Goal: Information Seeking & Learning: Learn about a topic

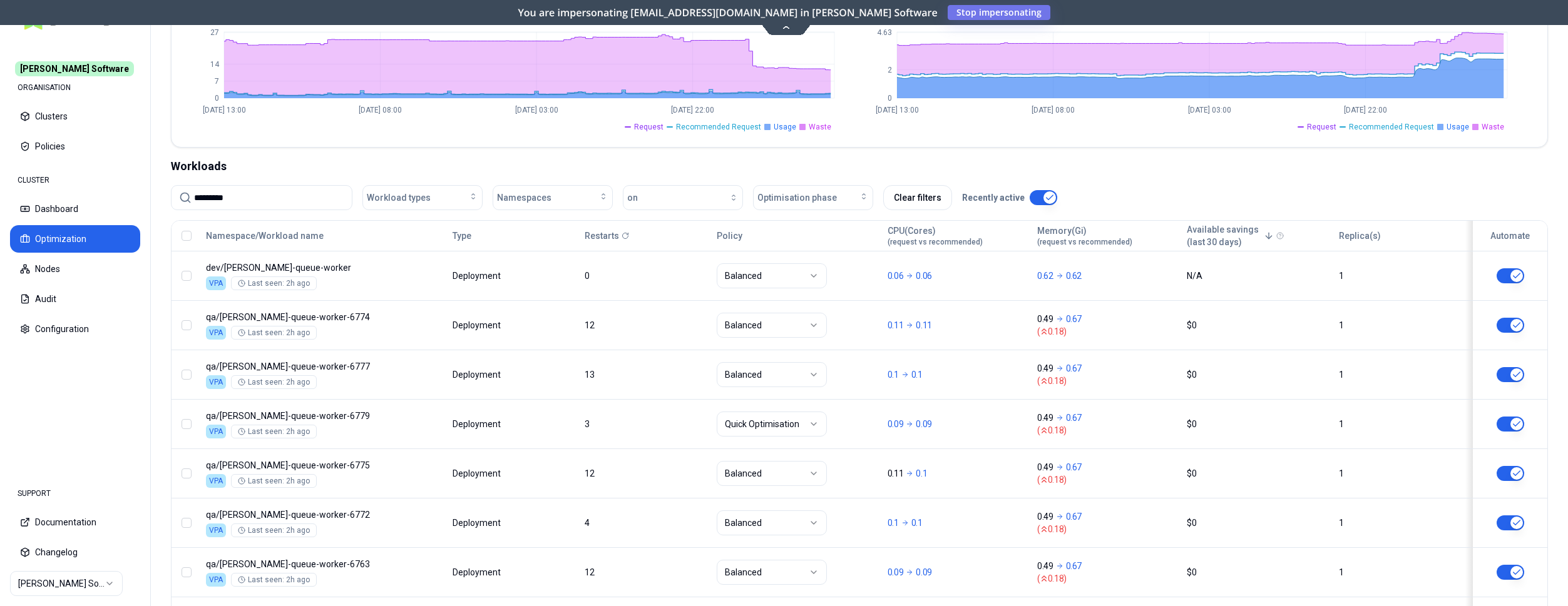
scroll to position [319, 0]
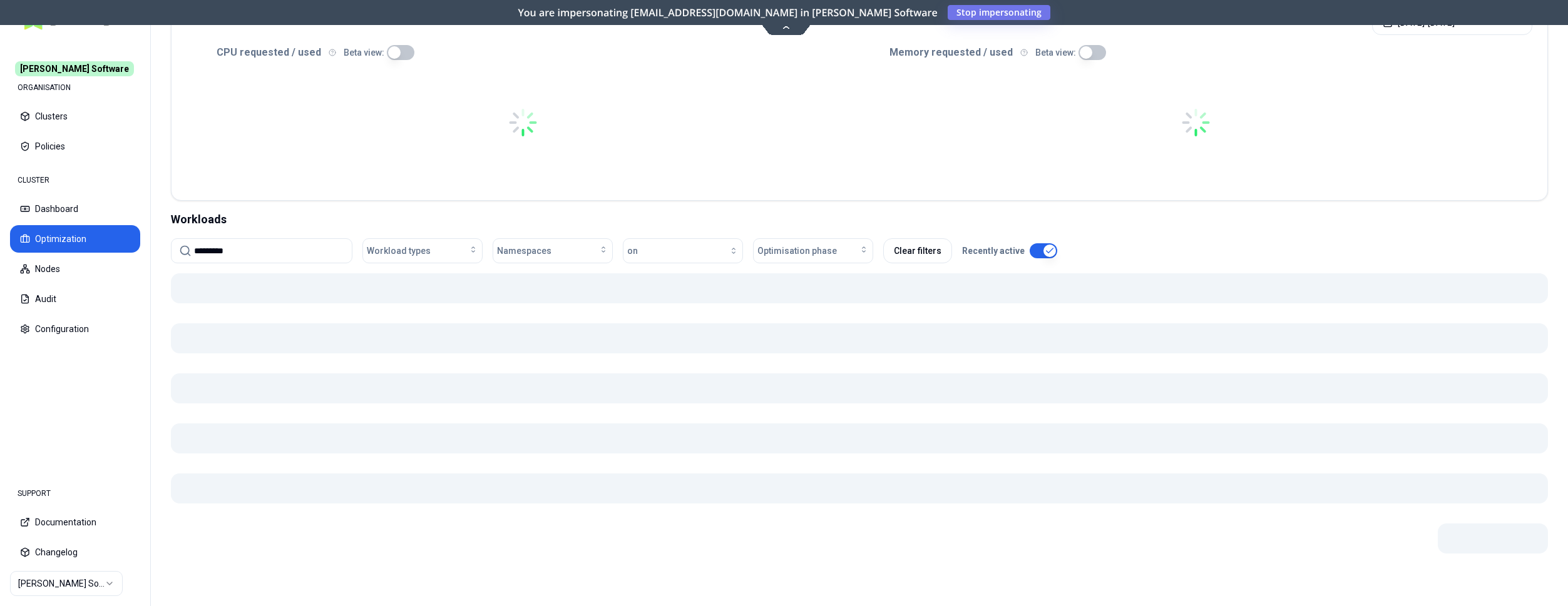
click at [583, 322] on div at bounding box center [860, 430] width 1377 height 313
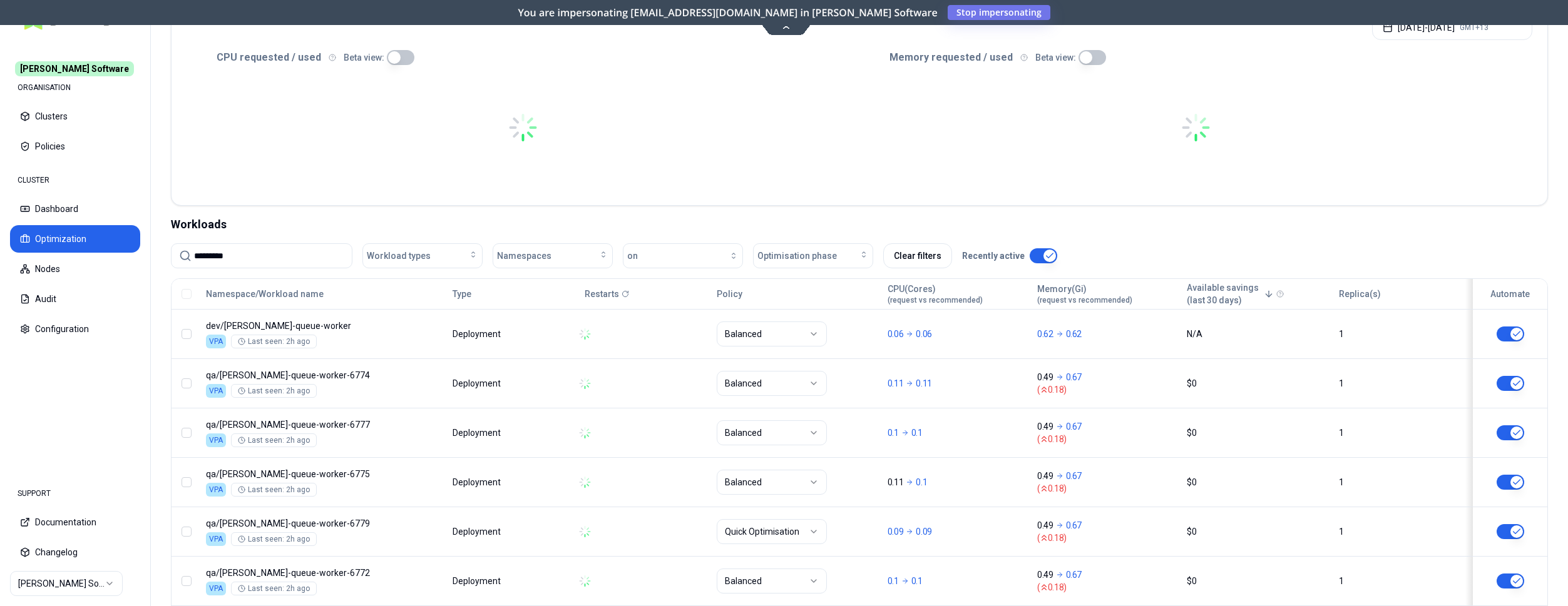
scroll to position [265, 0]
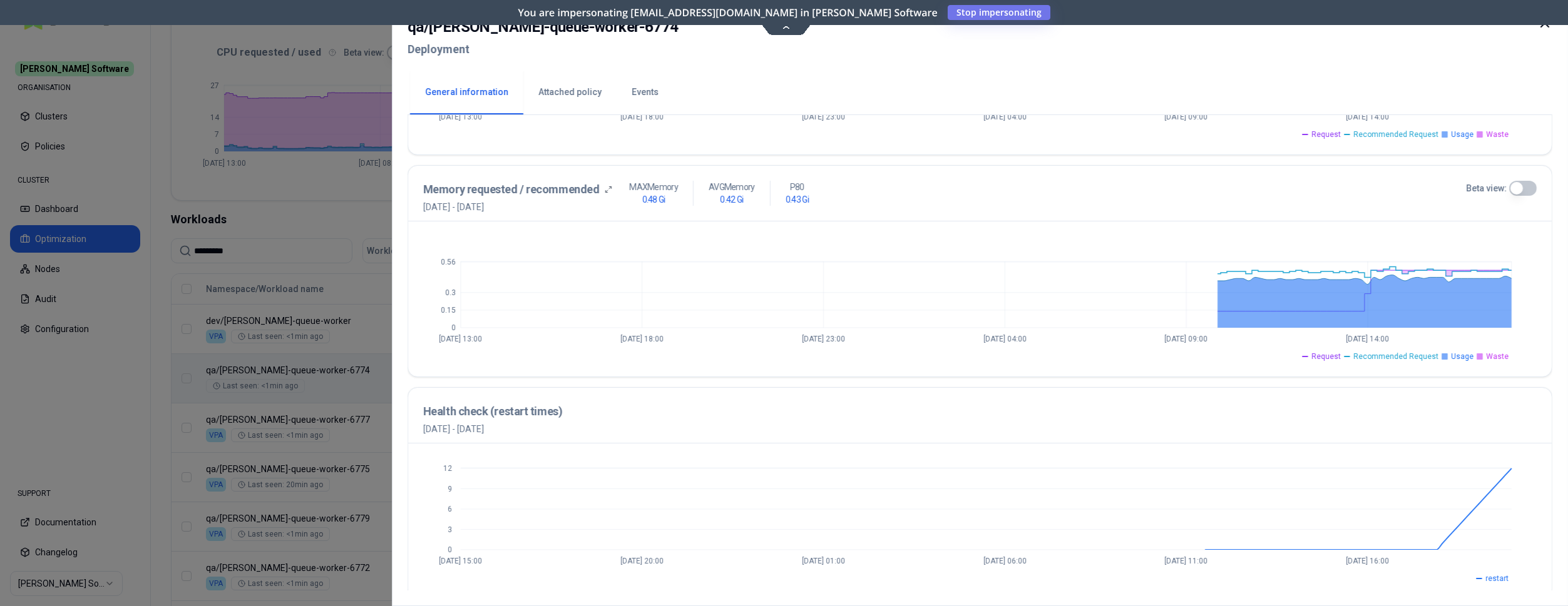
scroll to position [453, 0]
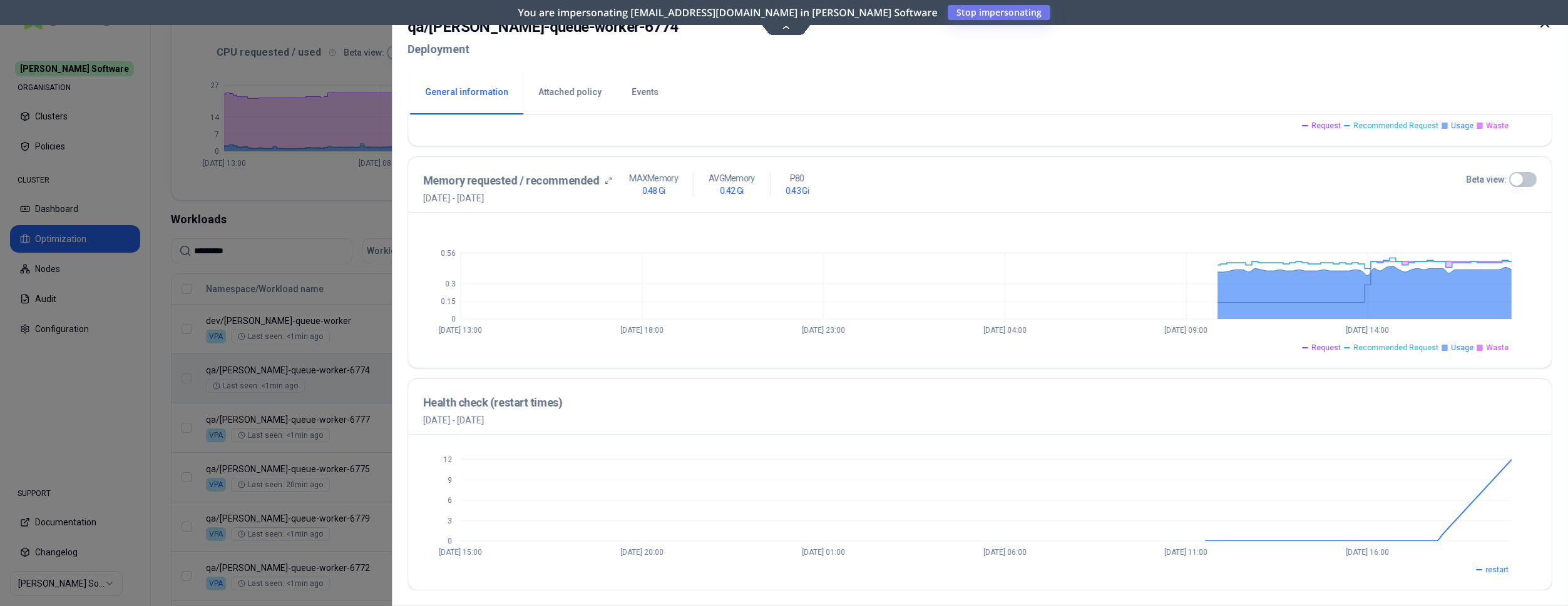
click at [1518, 182] on button "Beta view:" at bounding box center [1523, 179] width 27 height 15
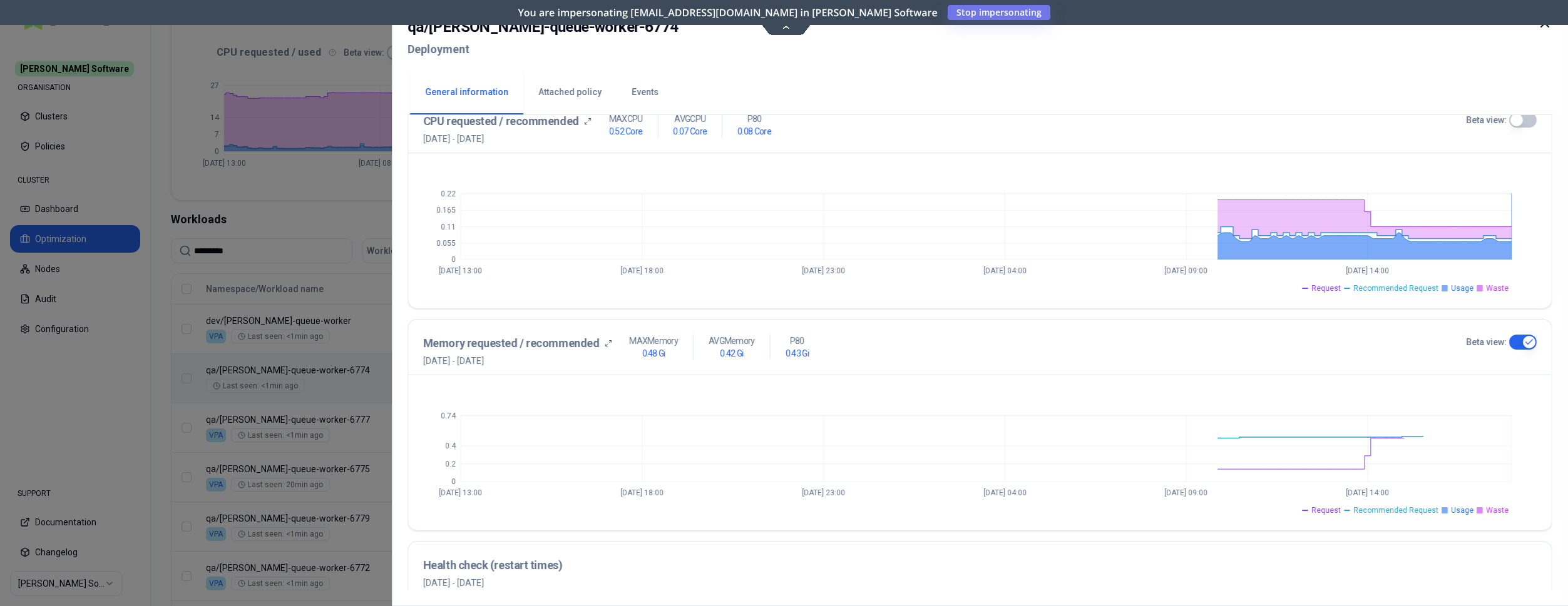
scroll to position [198, 0]
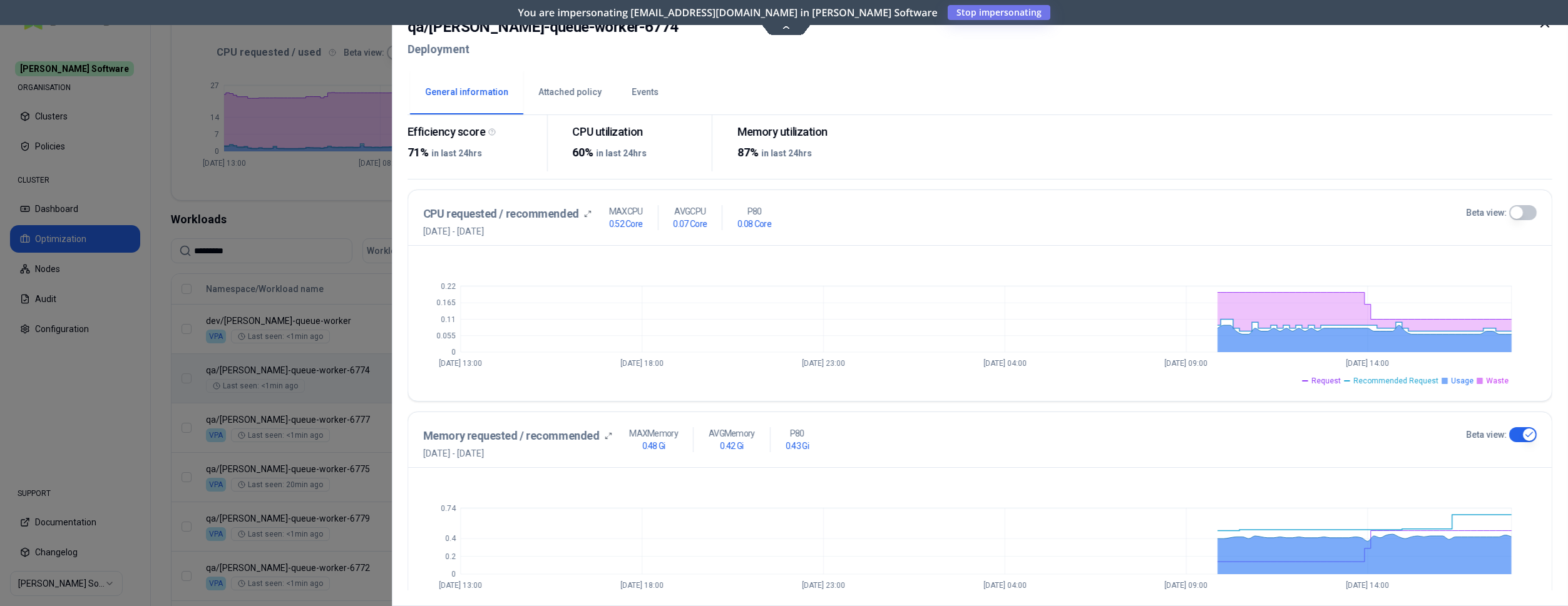
click at [1515, 215] on button "Beta view:" at bounding box center [1523, 213] width 27 height 15
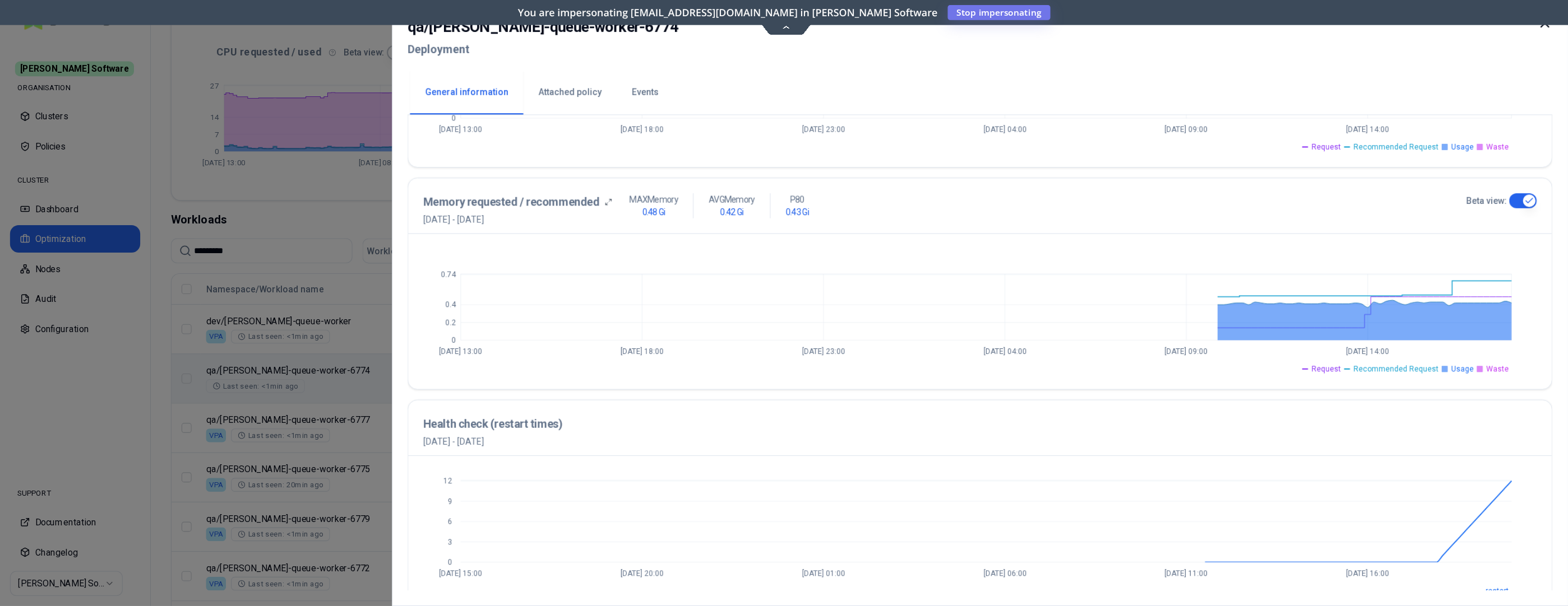
scroll to position [406, 0]
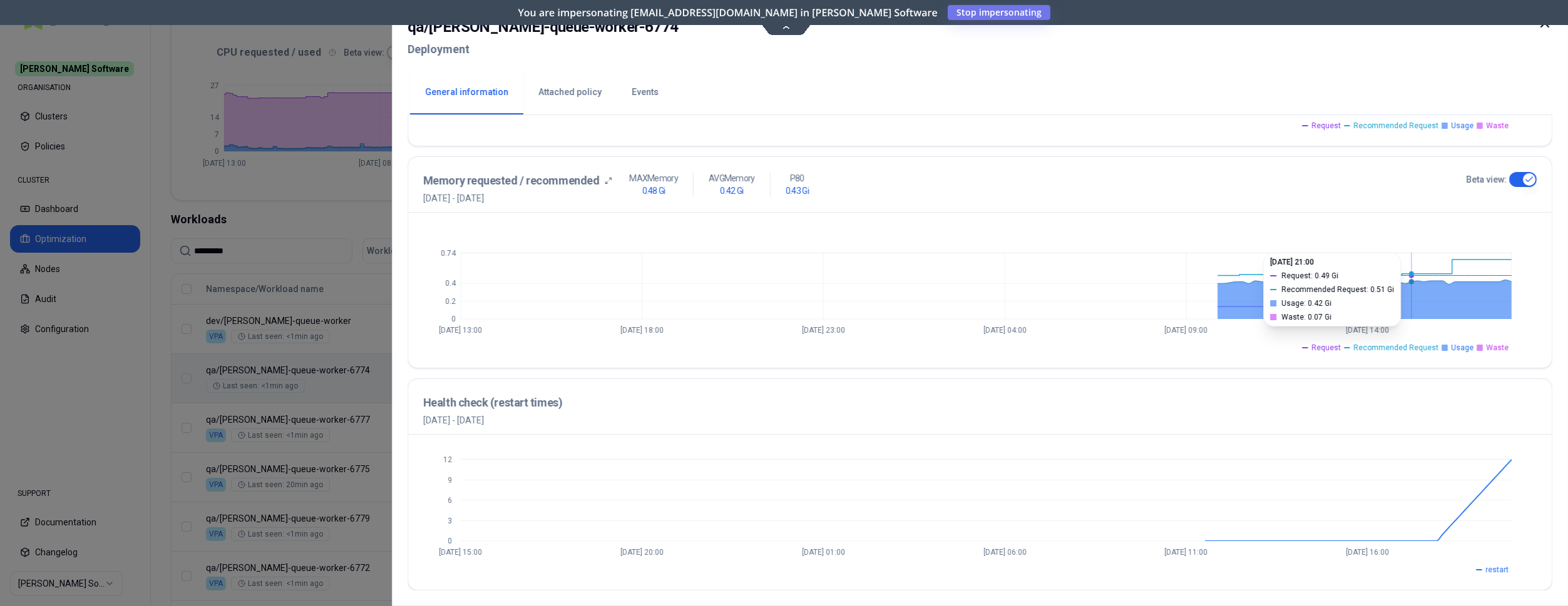
type button "on"
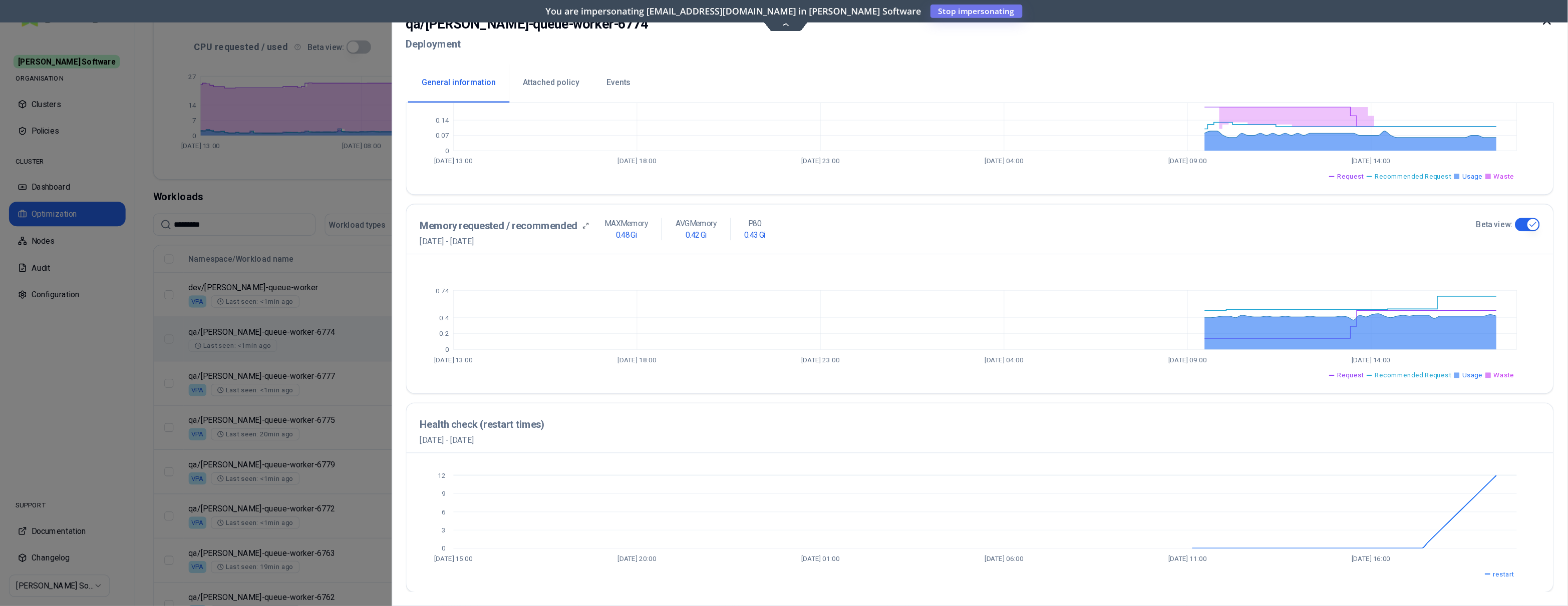
scroll to position [212, 0]
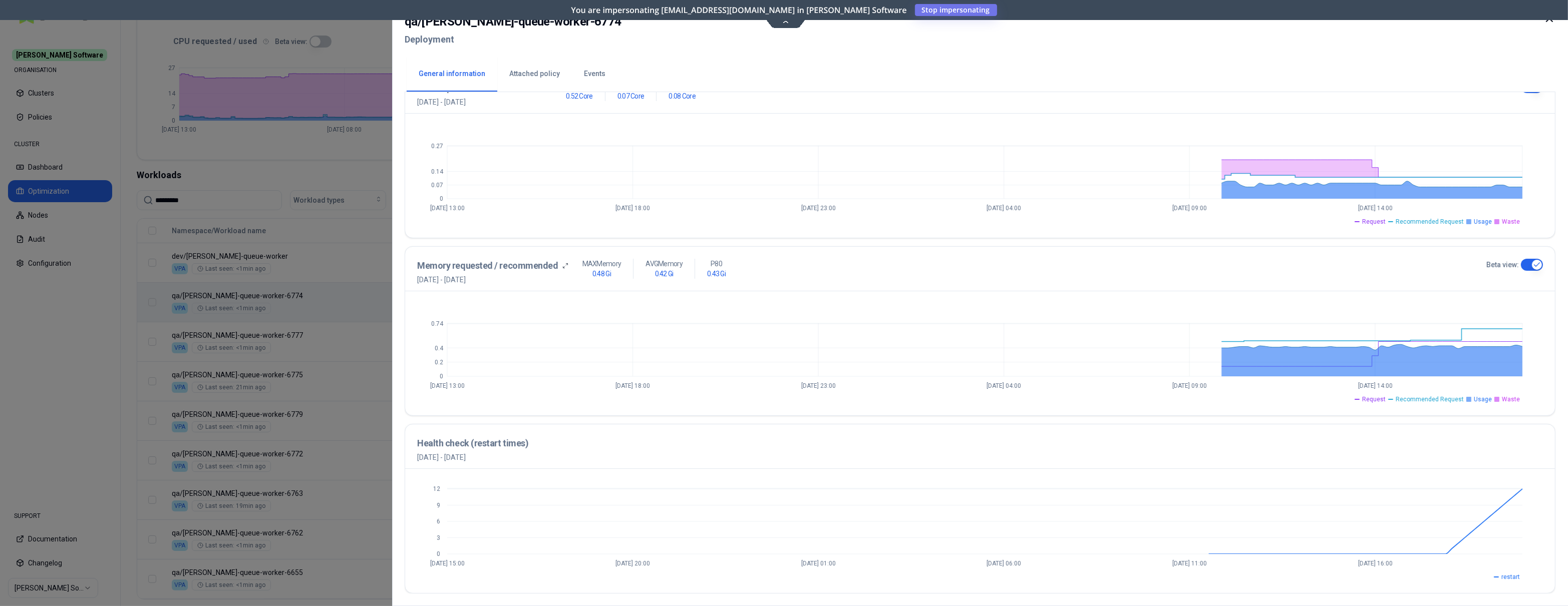
click at [334, 206] on div at bounding box center [784, 303] width 1568 height 606
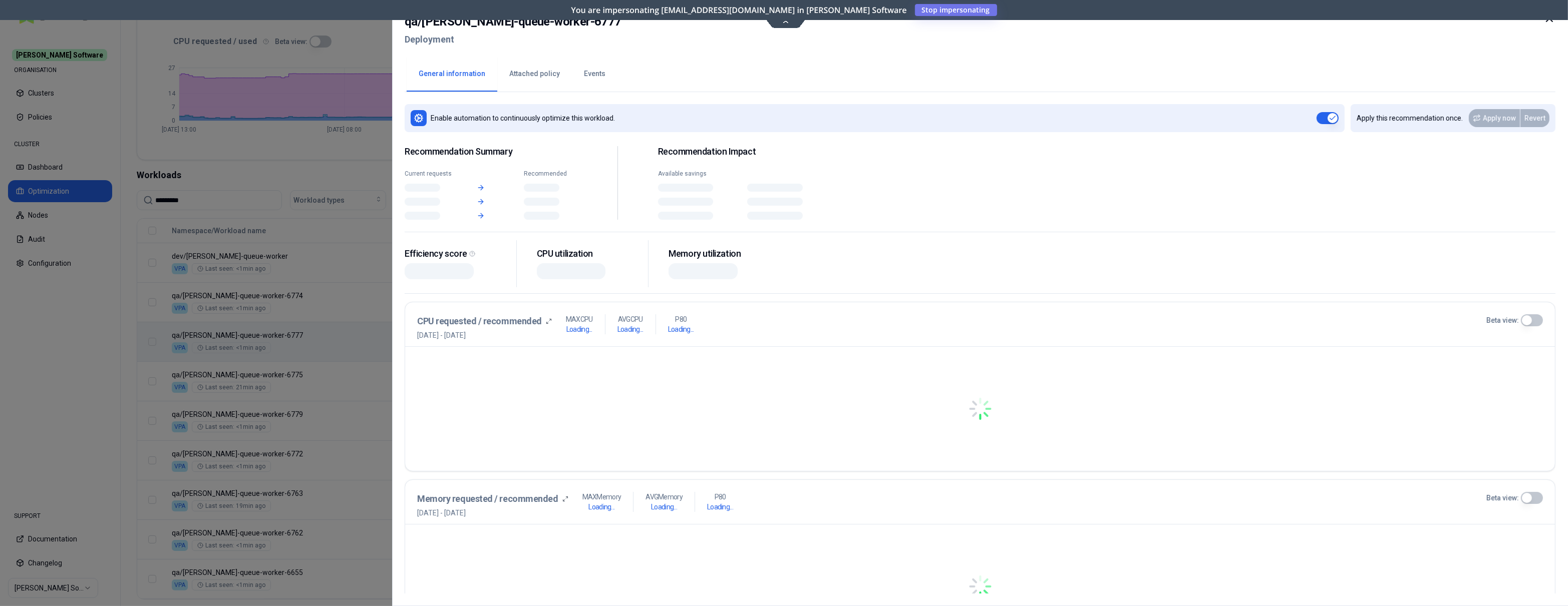
click at [494, 343] on div "Namespace/Workload name Type Restarts Policy CPU(Cores) (request vs recommended…" at bounding box center [844, 409] width 1414 height 380
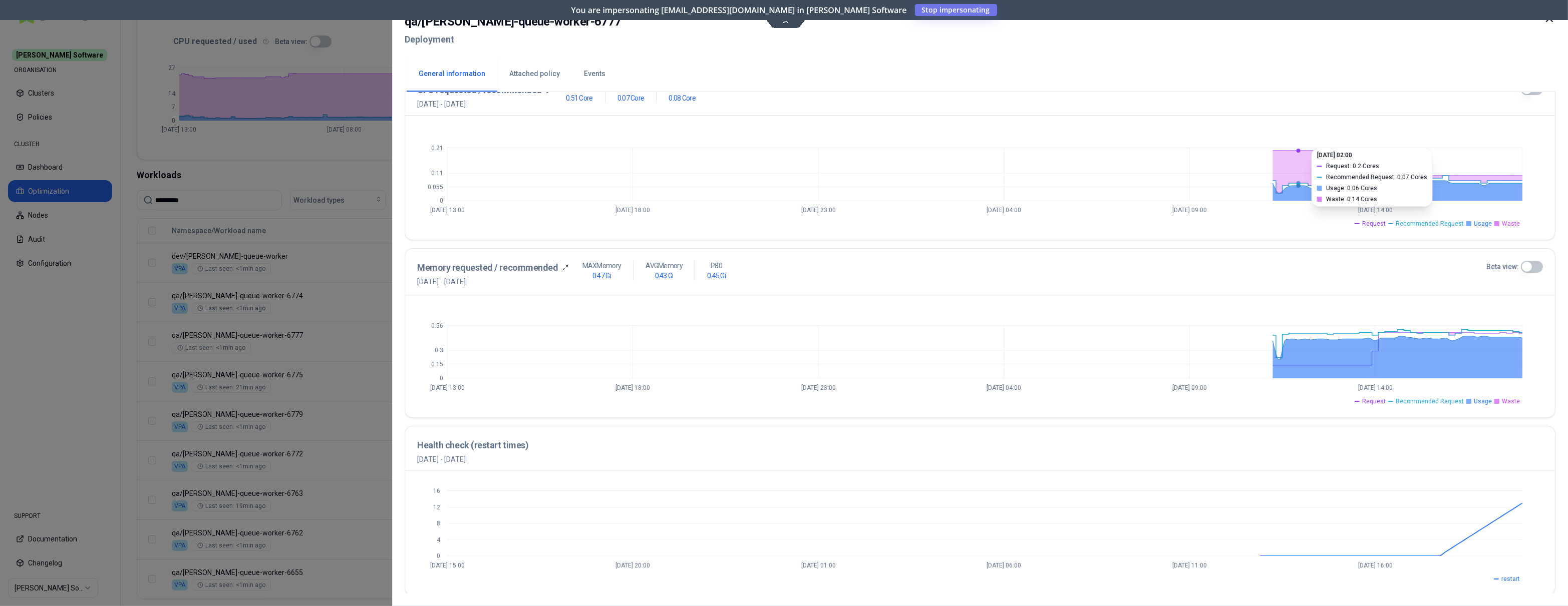
scroll to position [242, 0]
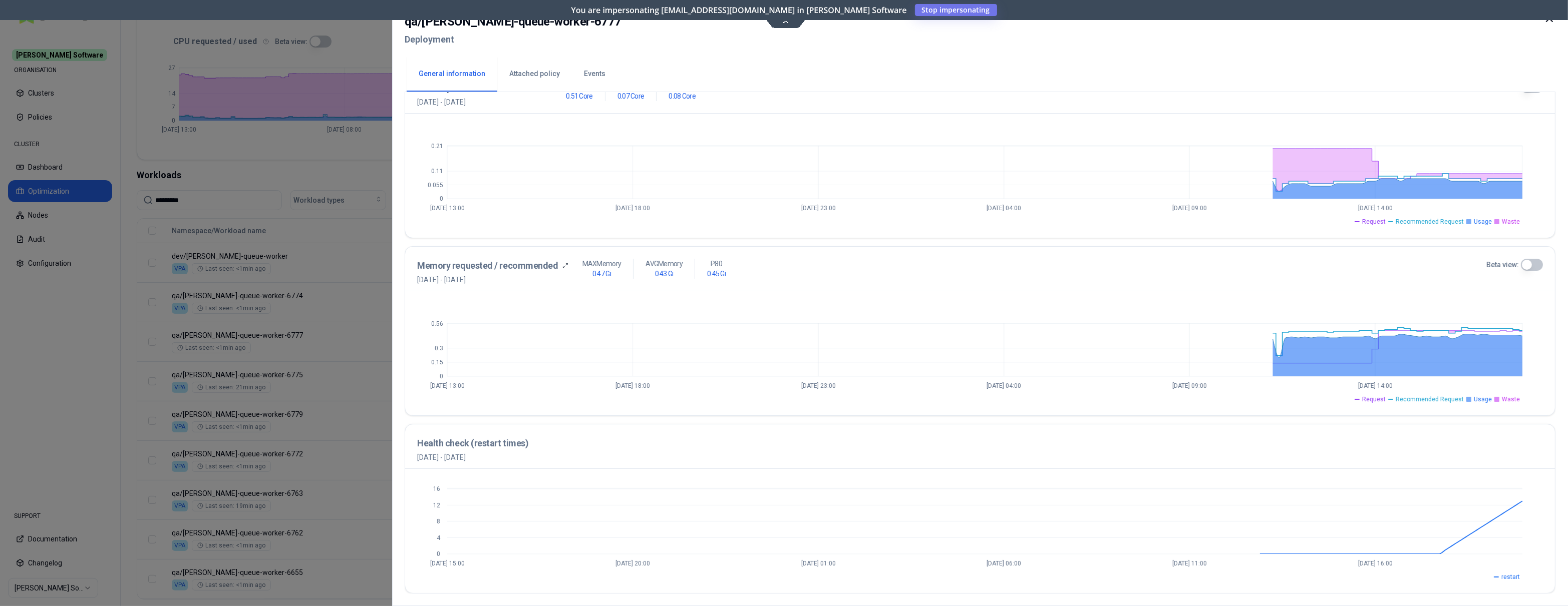
click at [1254, 22] on icon at bounding box center [1550, 19] width 12 height 12
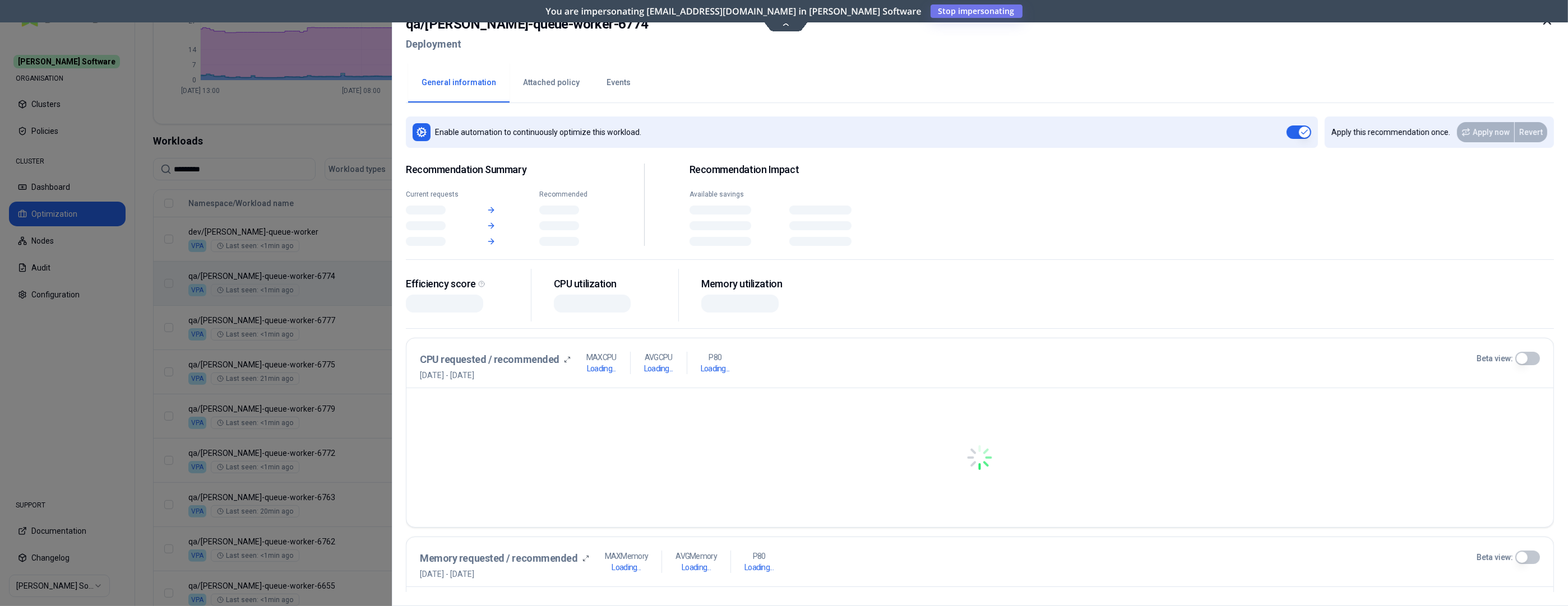
scroll to position [292, 0]
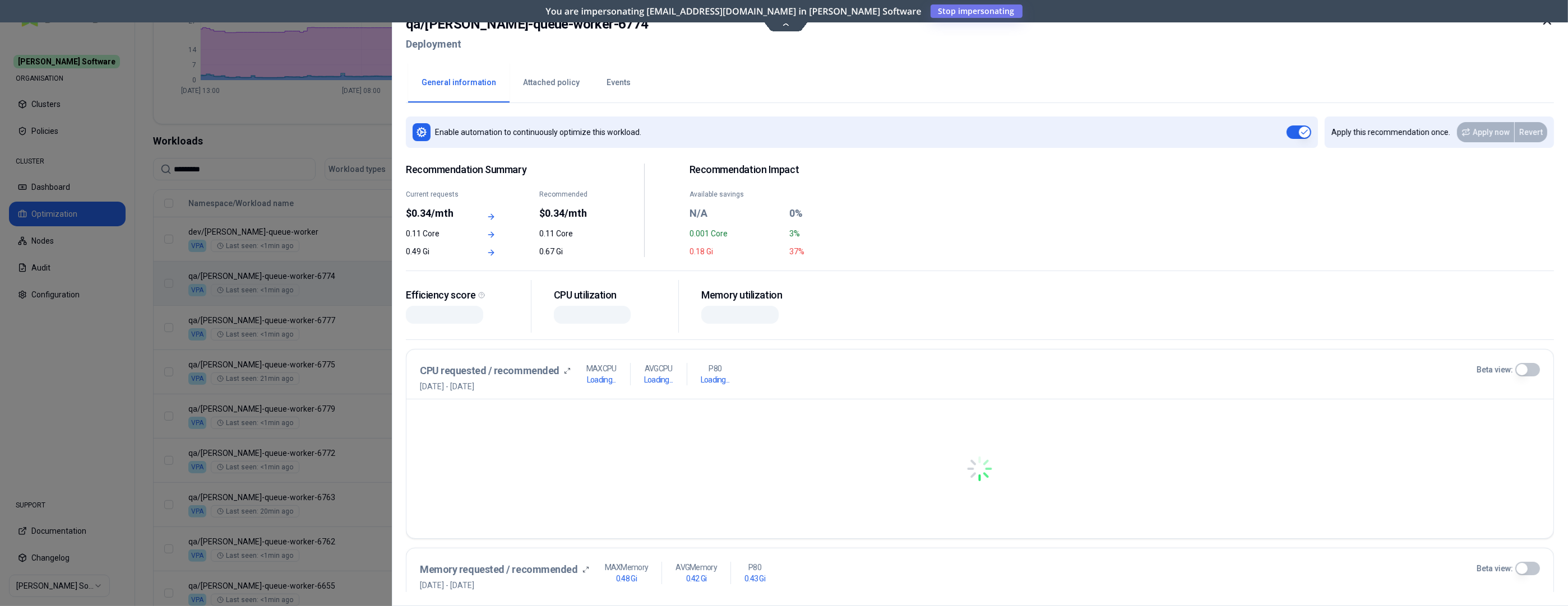
click at [497, 268] on div "Namespace/Workload name Type Restarts Policy CPU(Cores) (request vs recommended…" at bounding box center [851, 402] width 1396 height 426
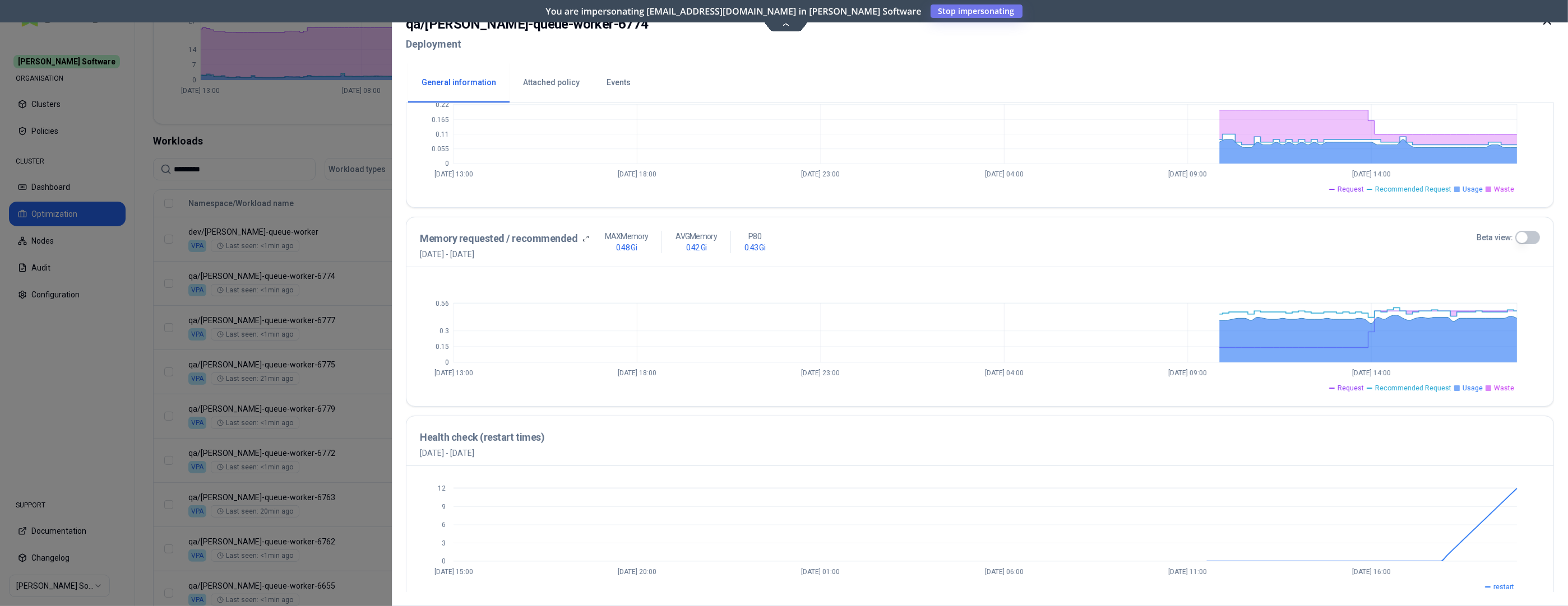
scroll to position [342, 0]
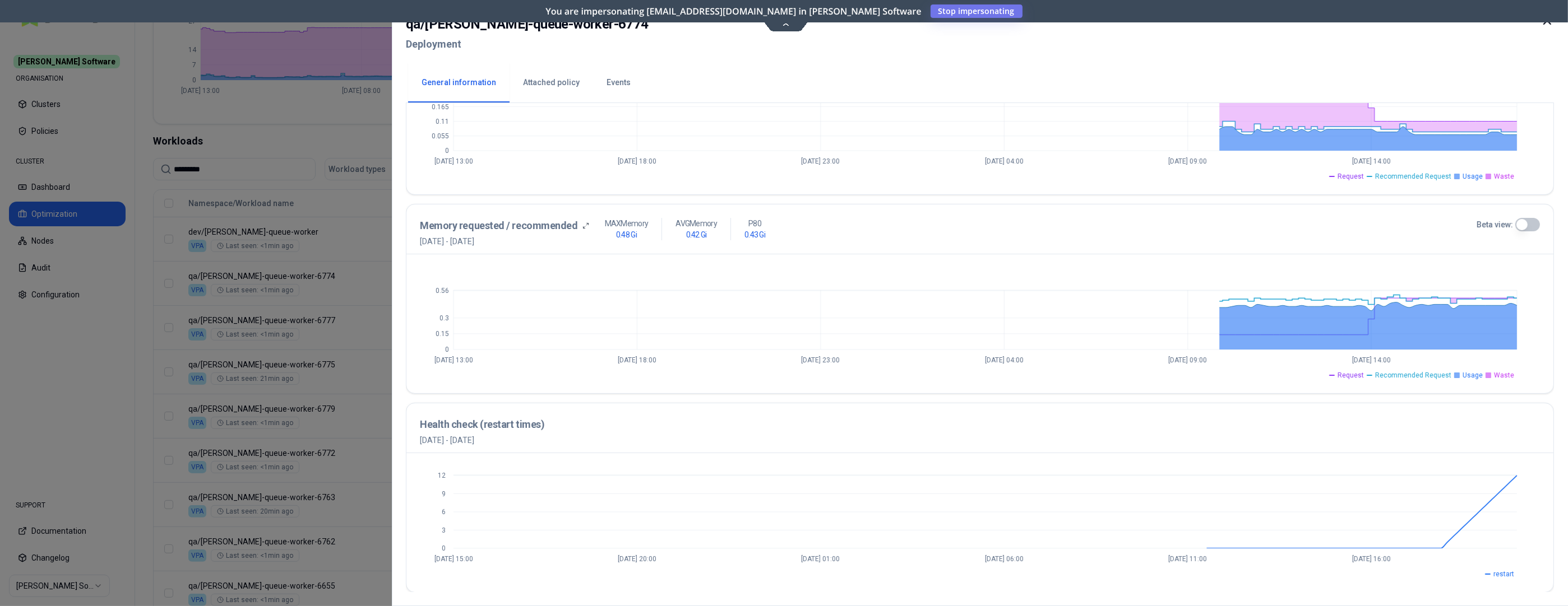
click at [615, 80] on button "Events" at bounding box center [618, 83] width 51 height 39
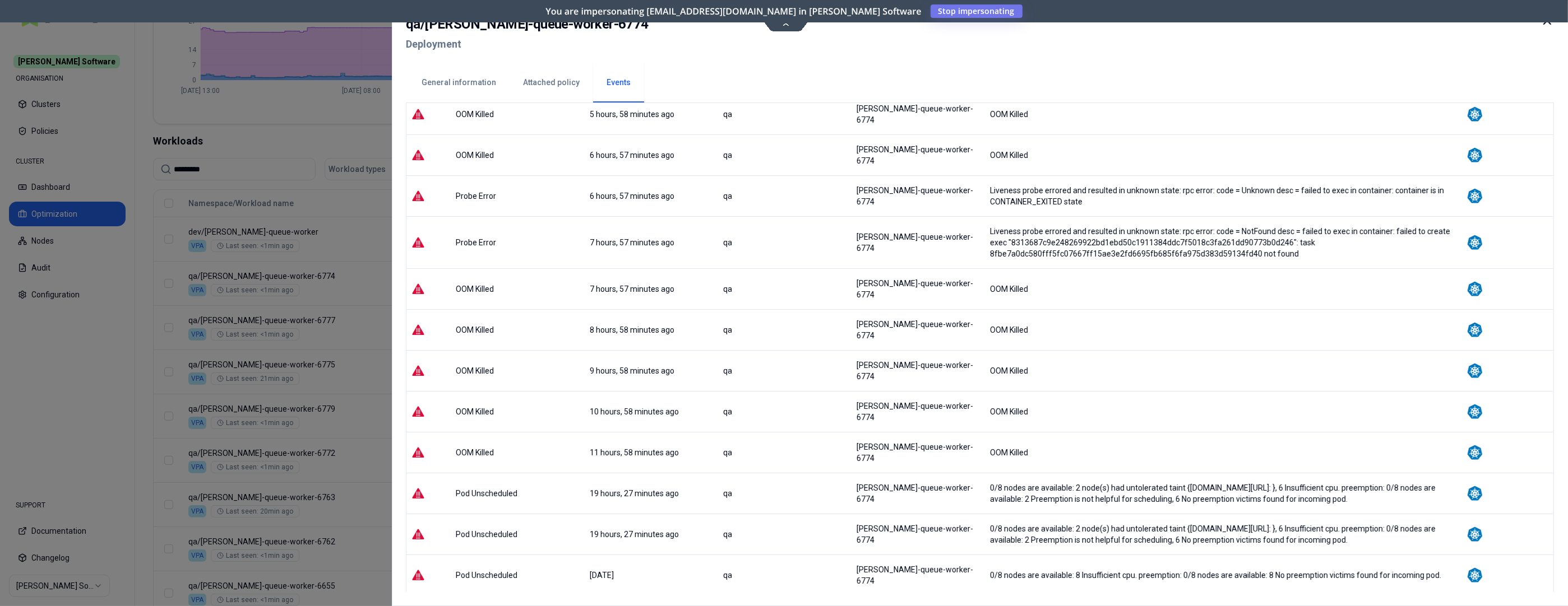
scroll to position [447, 0]
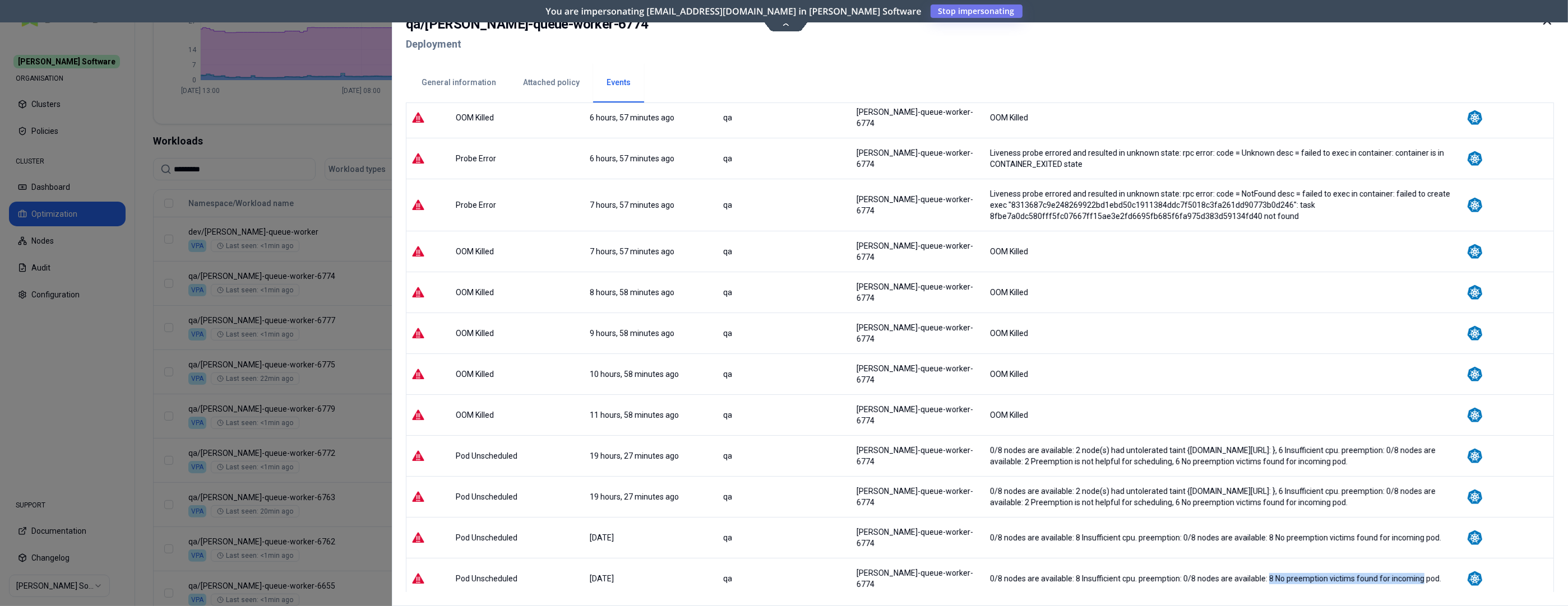
drag, startPoint x: 1276, startPoint y: 497, endPoint x: 1428, endPoint y: 500, distance: 152.0
click at [1404, 542] on div "0/8 nodes are available: 8 Insufficient cpu. preemption: 0/8 nodes are availabl…" at bounding box center [1224, 579] width 467 height 11
click at [1404, 23] on icon at bounding box center [1548, 21] width 14 height 14
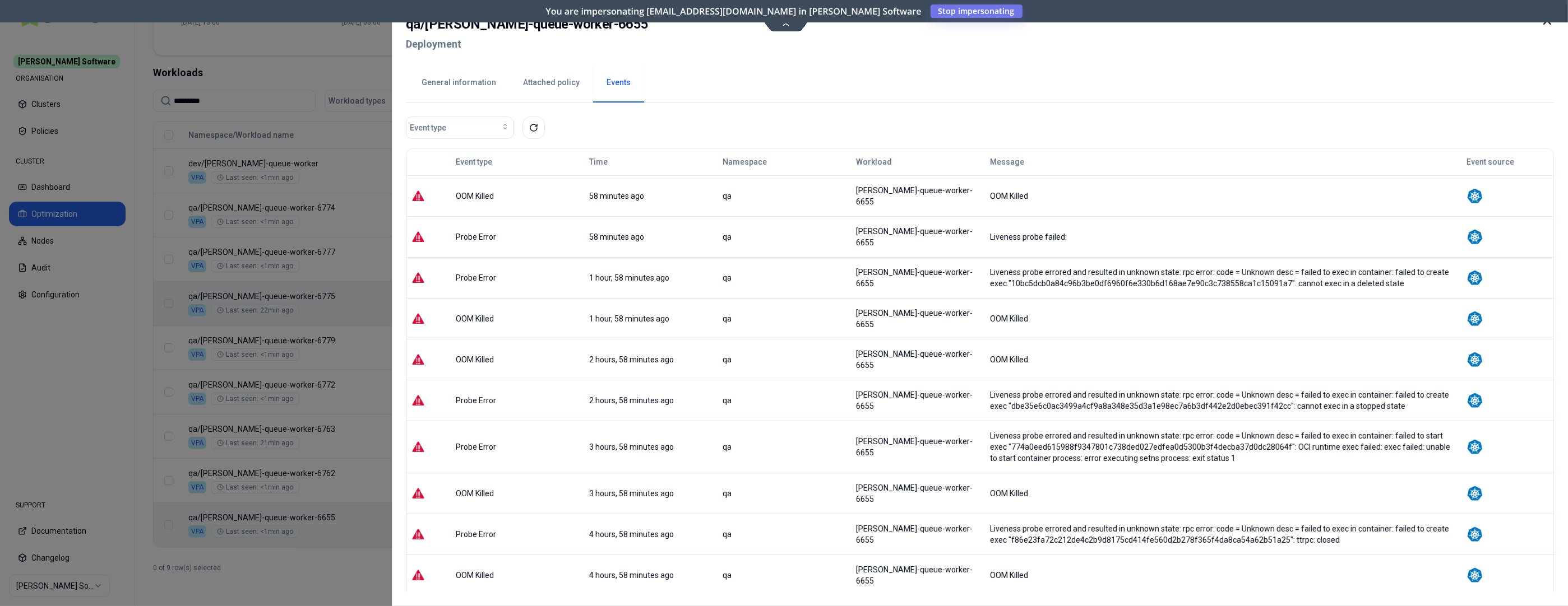
click at [470, 84] on button "General information" at bounding box center [459, 83] width 102 height 39
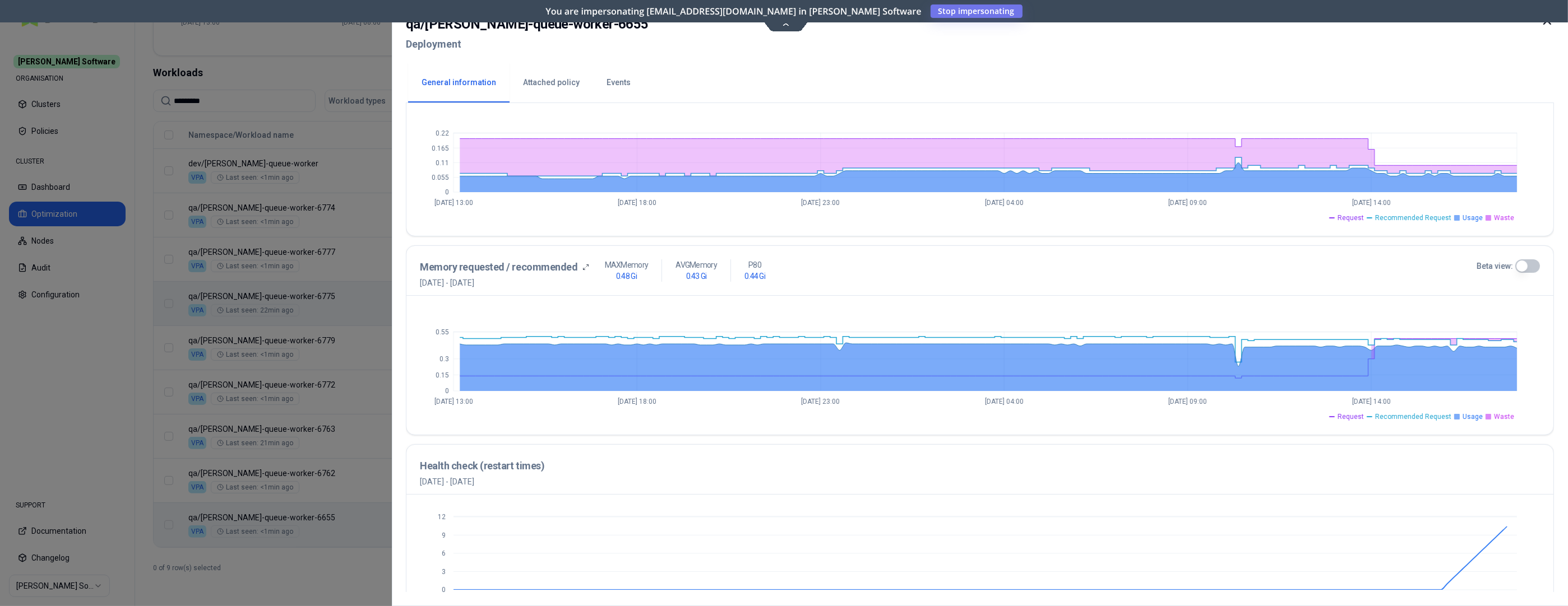
scroll to position [342, 0]
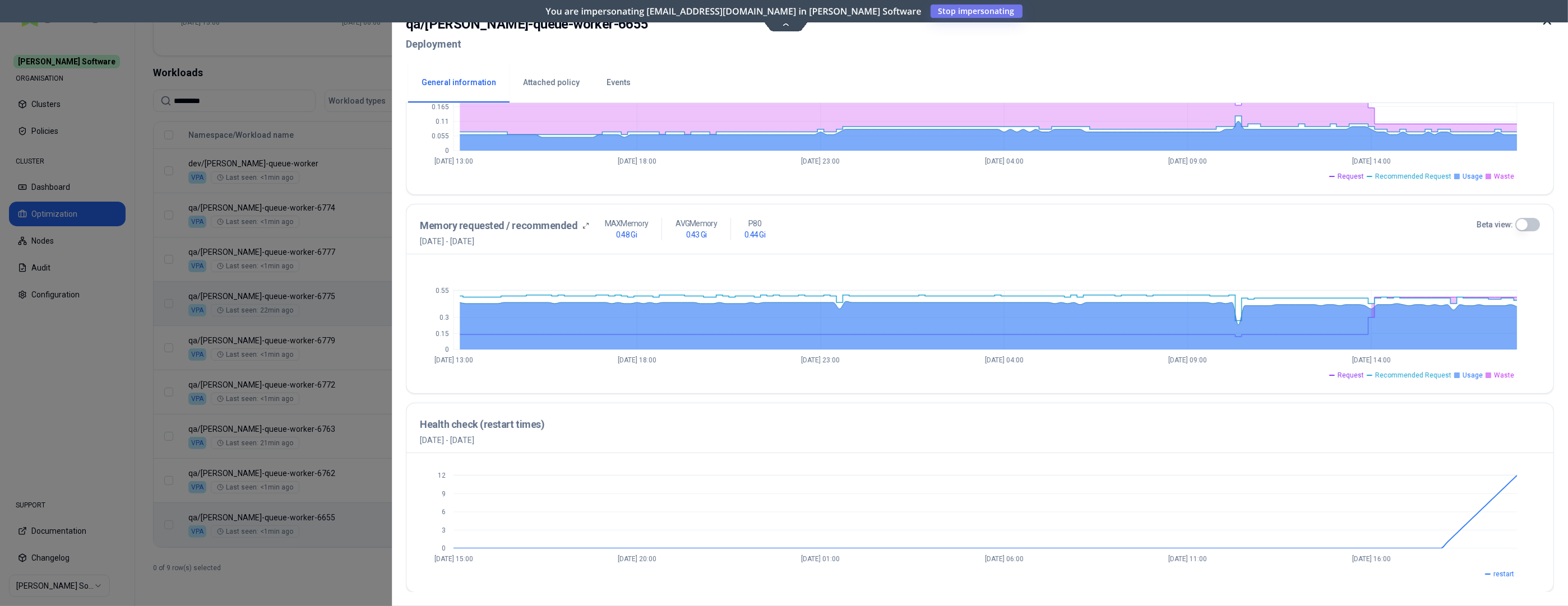
click at [1404, 218] on button "Beta view:" at bounding box center [1528, 225] width 25 height 14
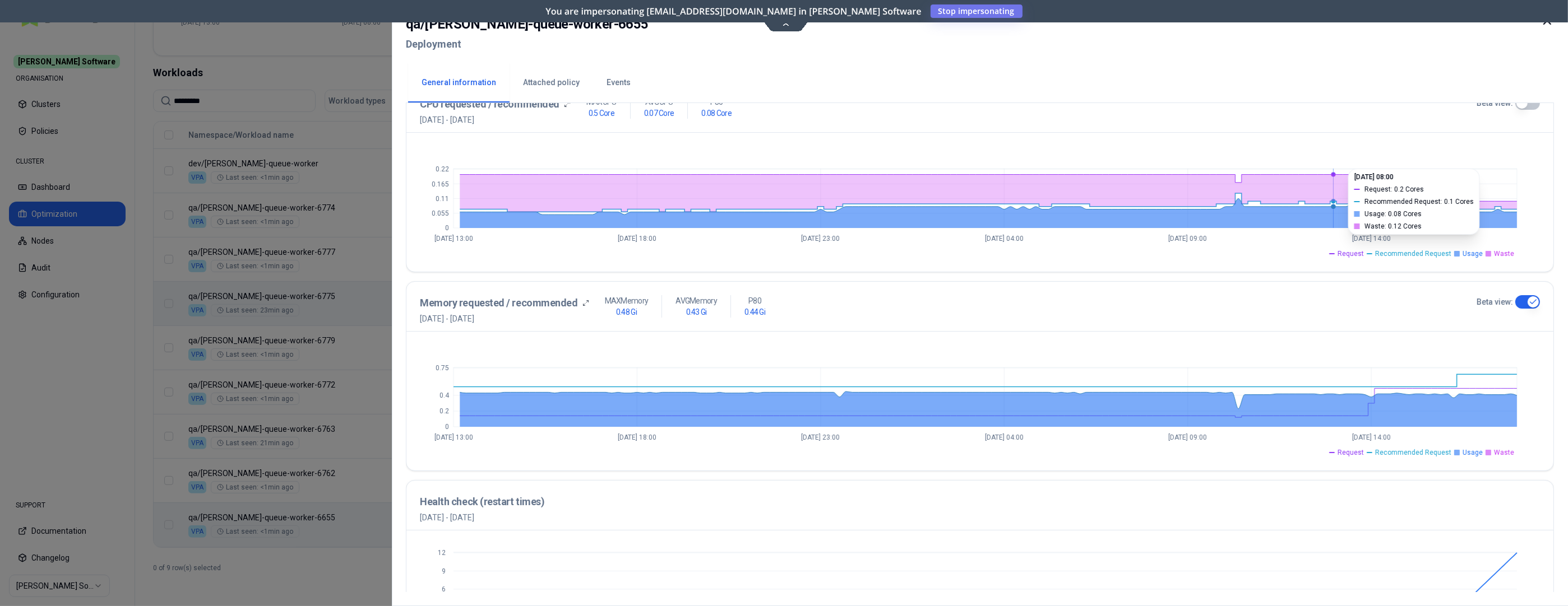
scroll to position [102, 0]
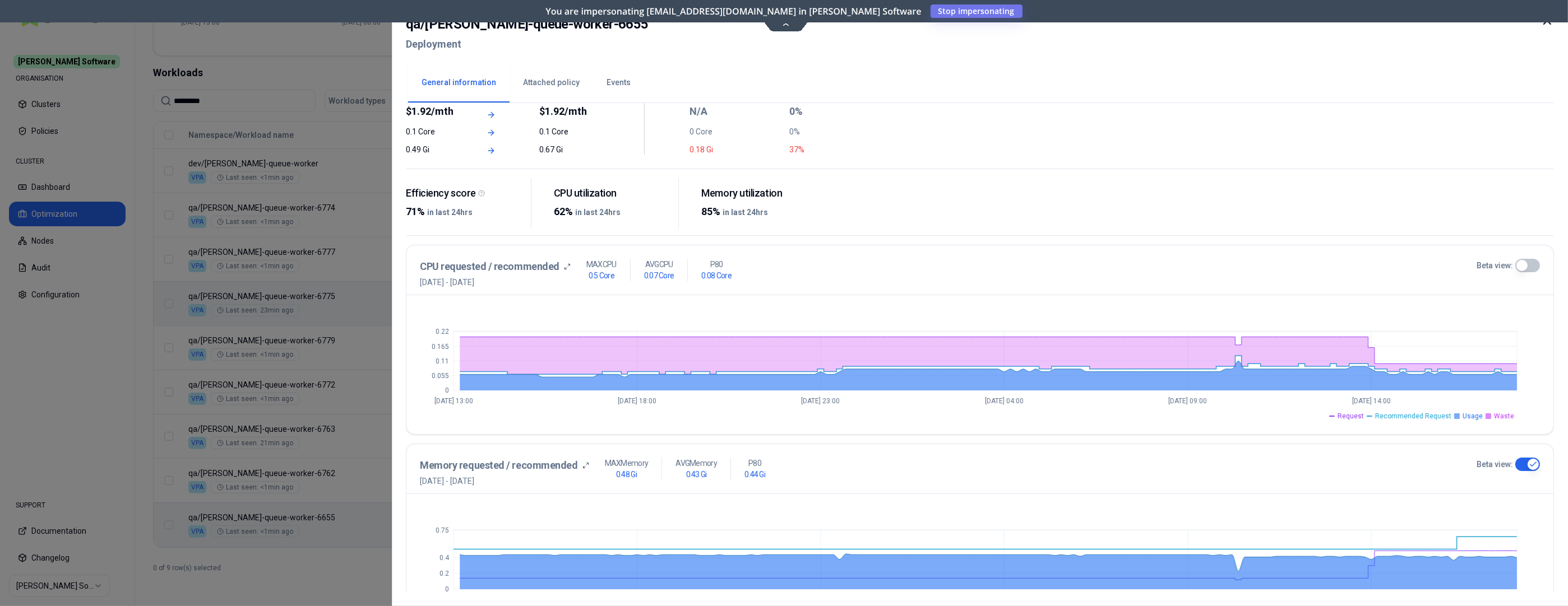
click at [1404, 261] on button "Beta view:" at bounding box center [1528, 266] width 25 height 14
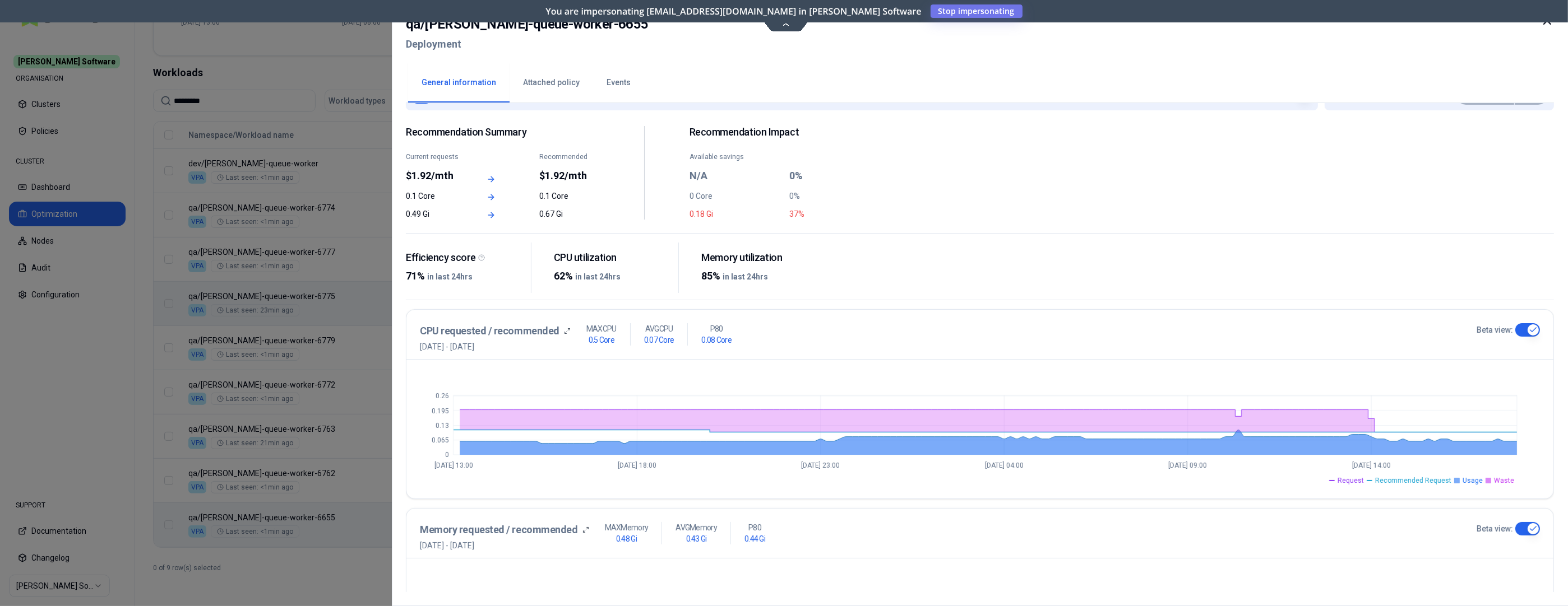
scroll to position [0, 0]
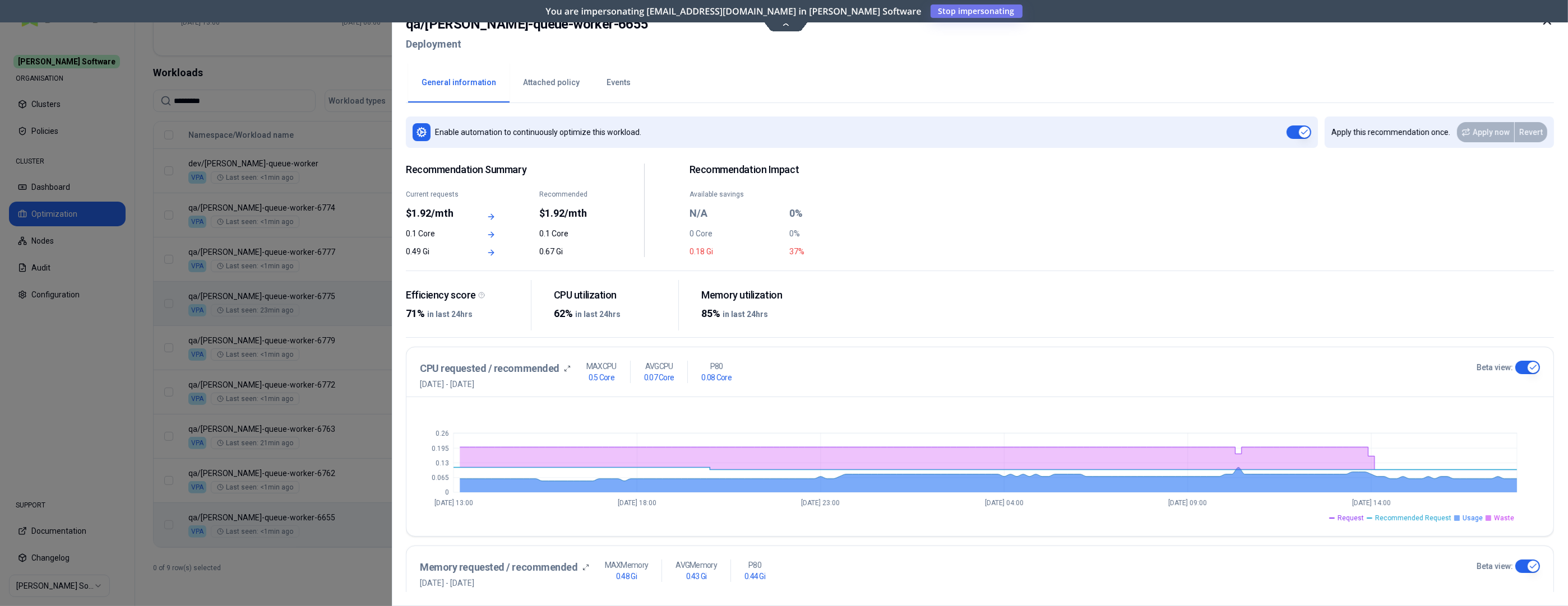
type button "on"
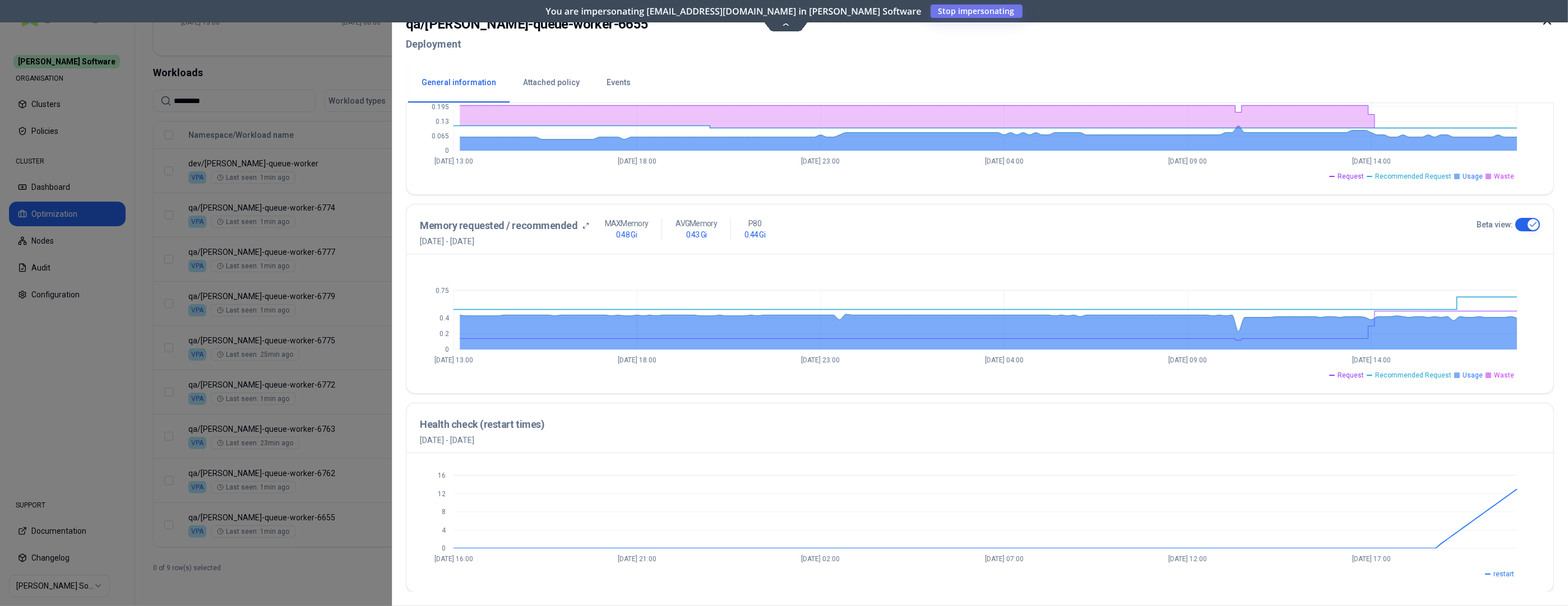
scroll to position [169, 0]
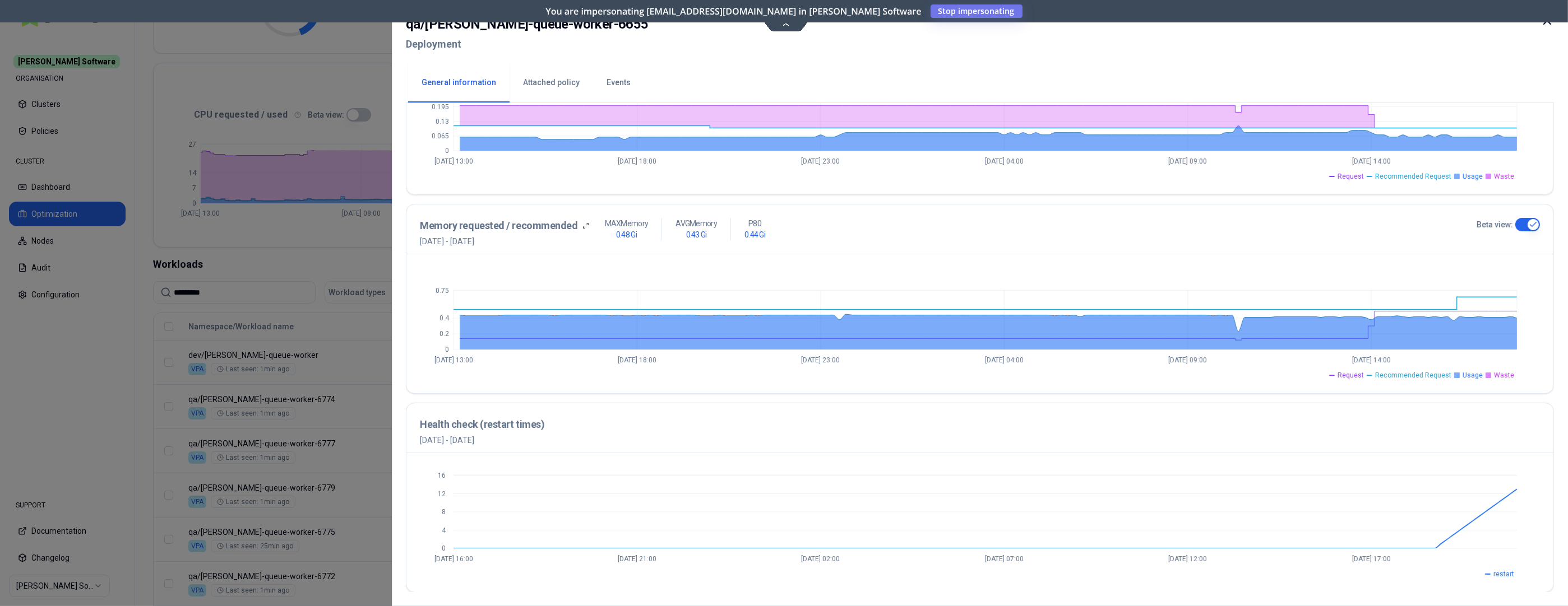
click at [1404, 26] on icon at bounding box center [1548, 21] width 14 height 14
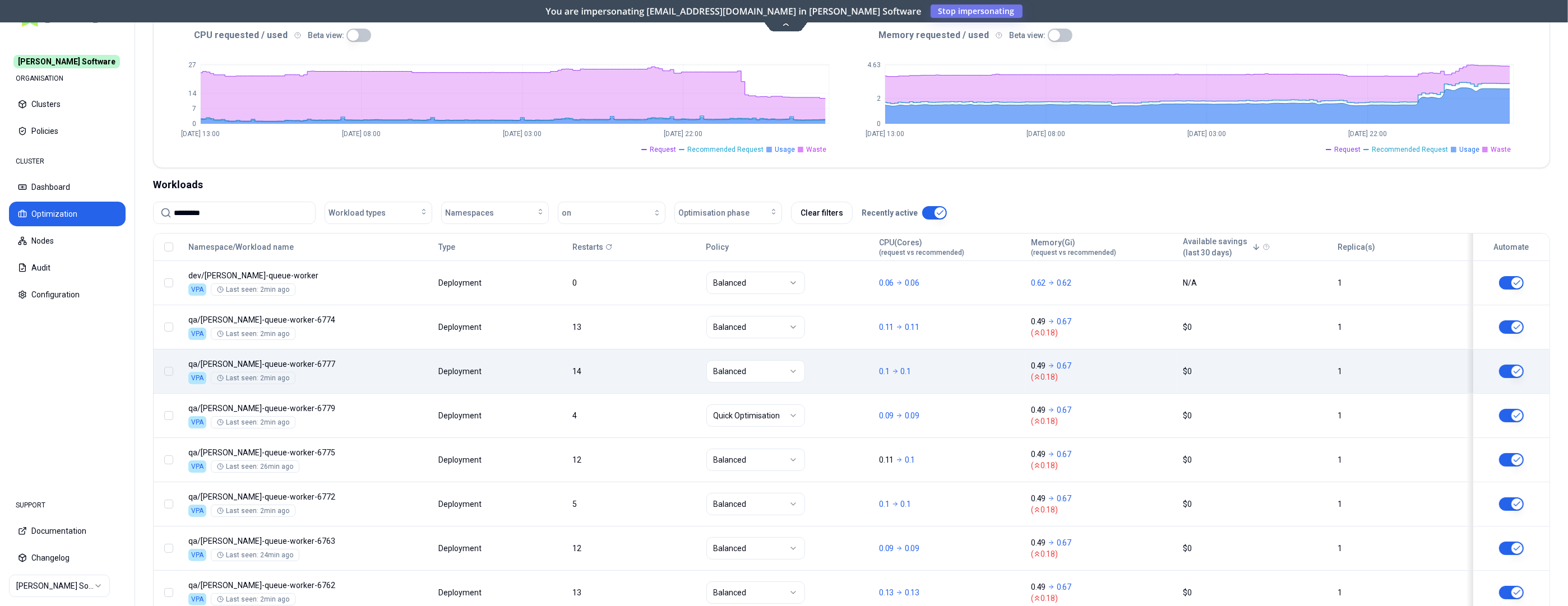
scroll to position [349, 0]
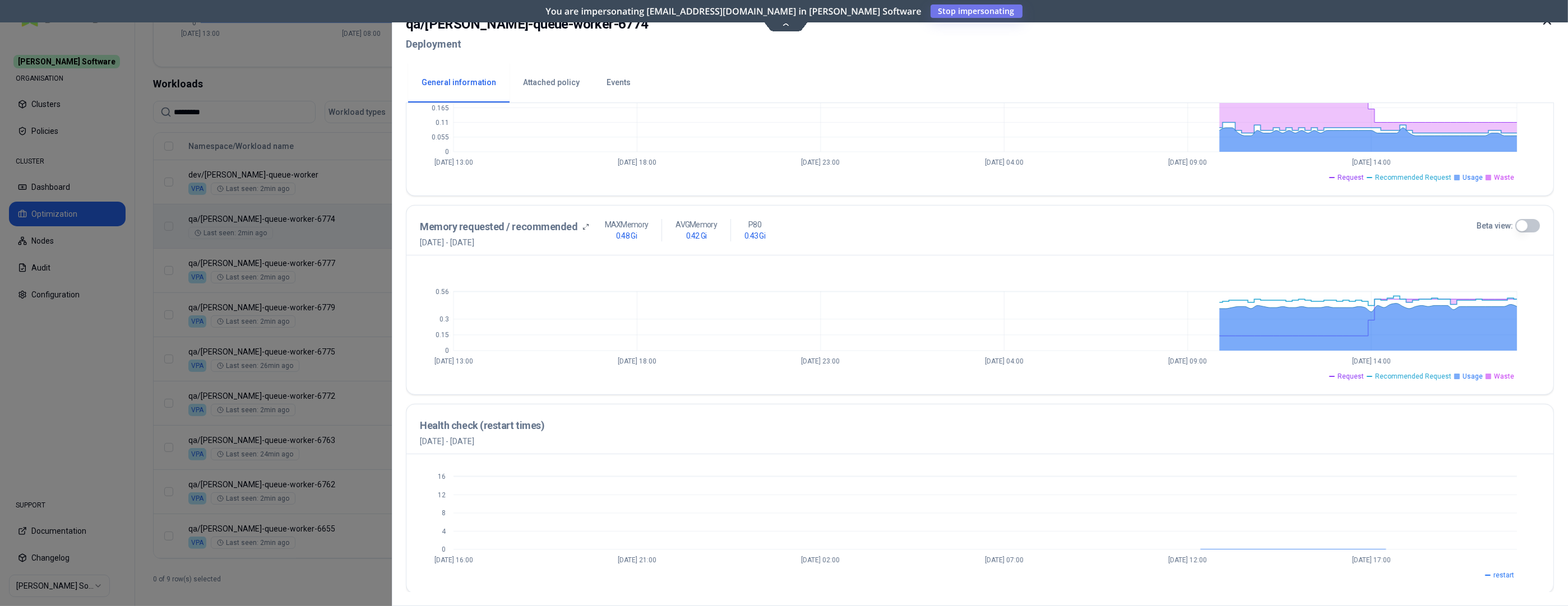
scroll to position [342, 0]
click at [1404, 24] on icon at bounding box center [1548, 21] width 7 height 7
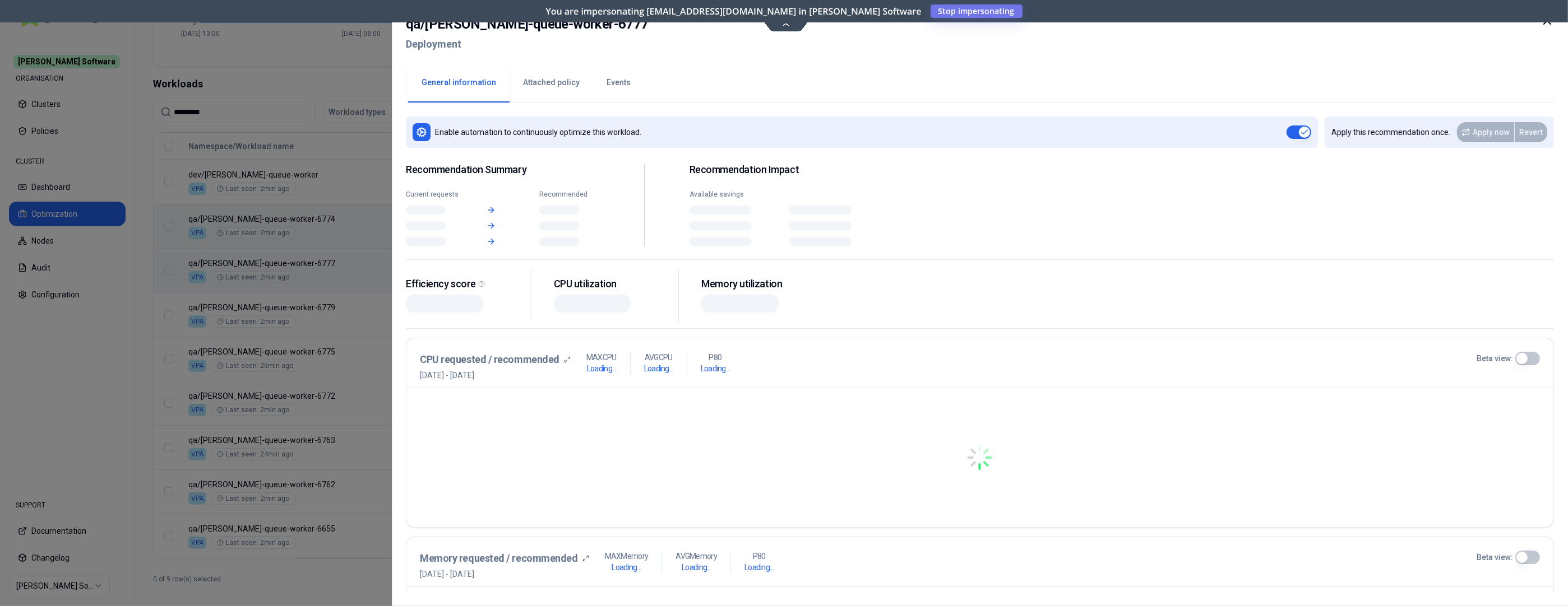
scroll to position [349, 0]
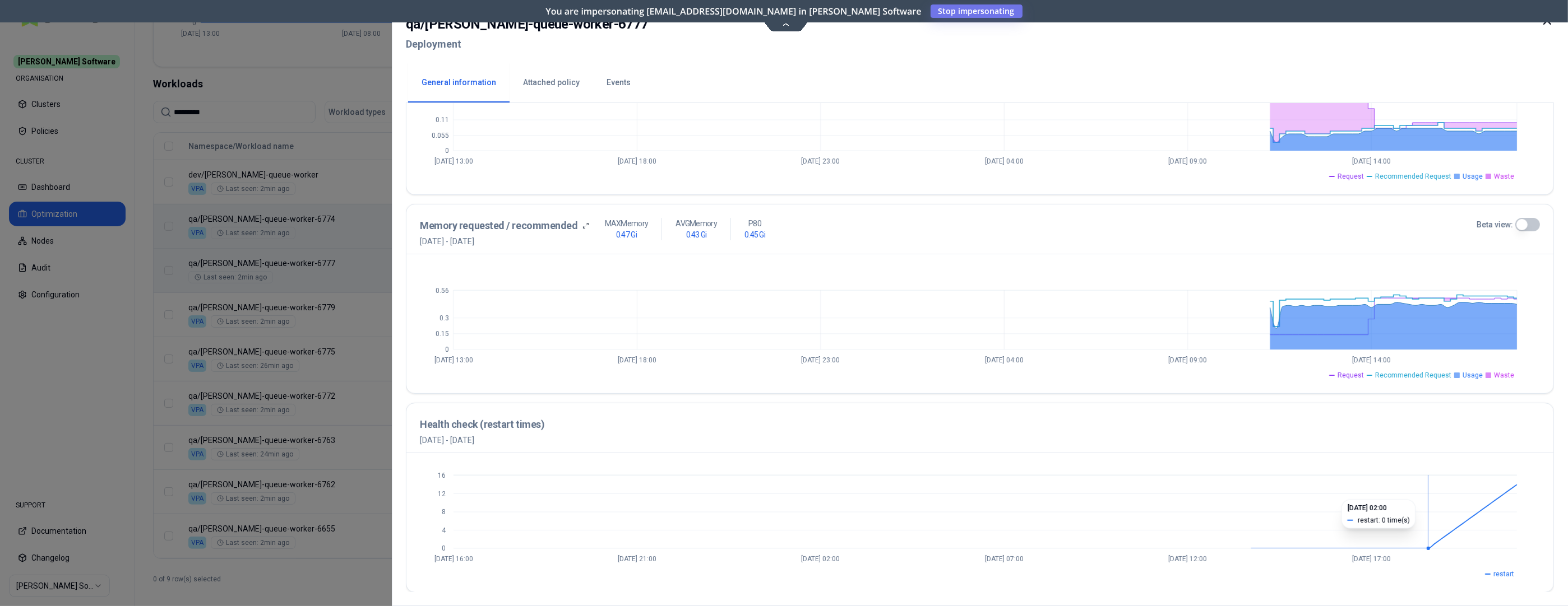
scroll to position [102, 0]
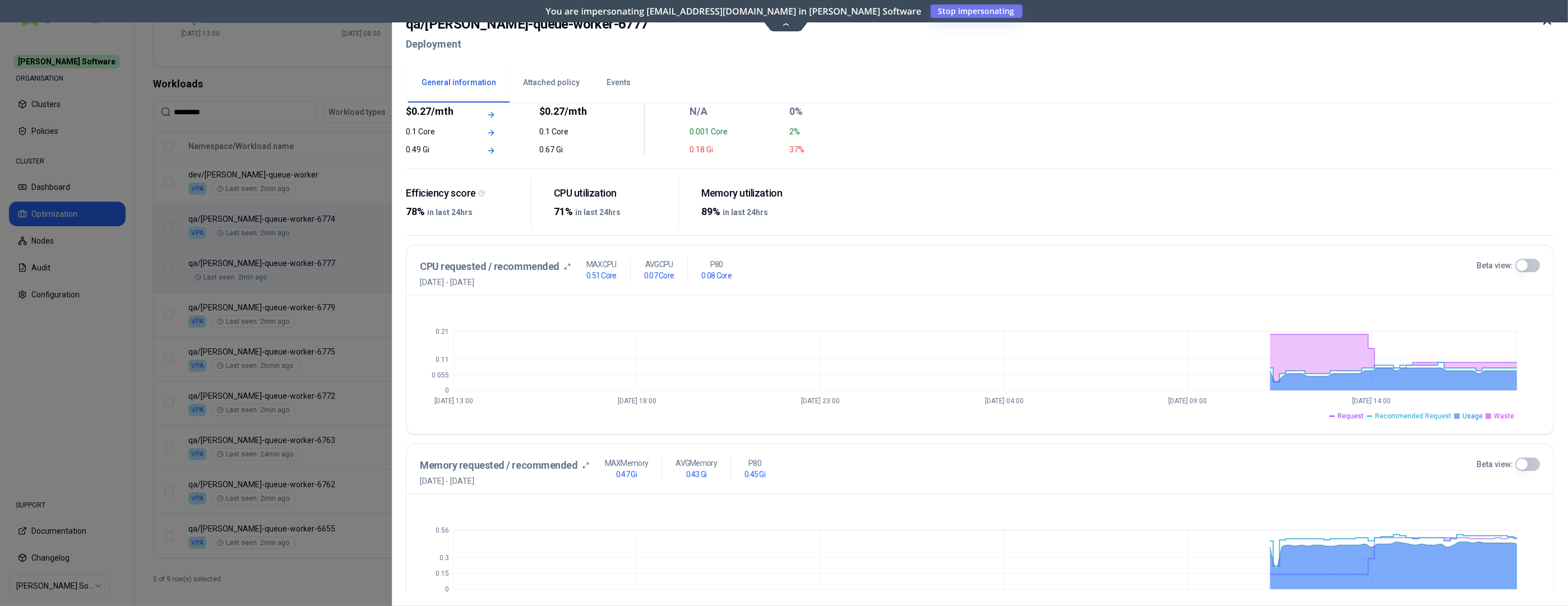
click at [1404, 24] on icon at bounding box center [1548, 21] width 7 height 7
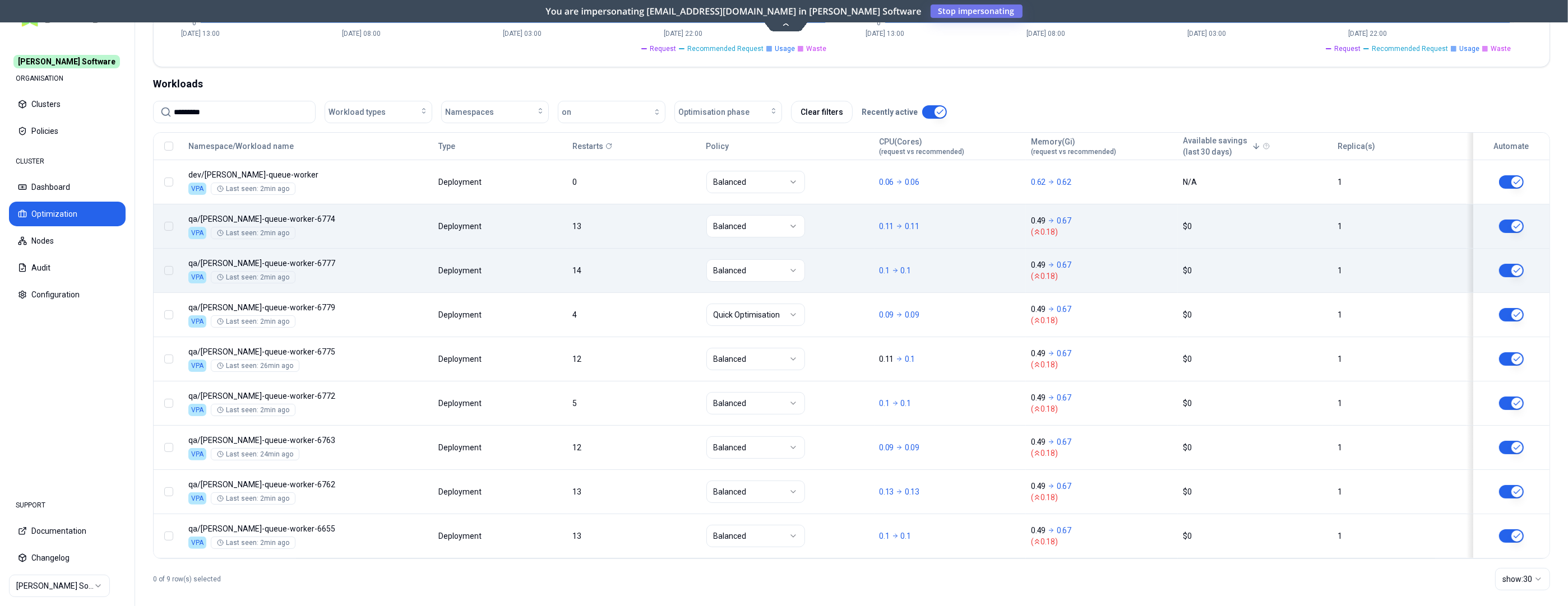
click at [388, 487] on div "Namespace/Workload name Type Restarts Policy CPU(Cores) (request vs recommended…" at bounding box center [851, 345] width 1396 height 426
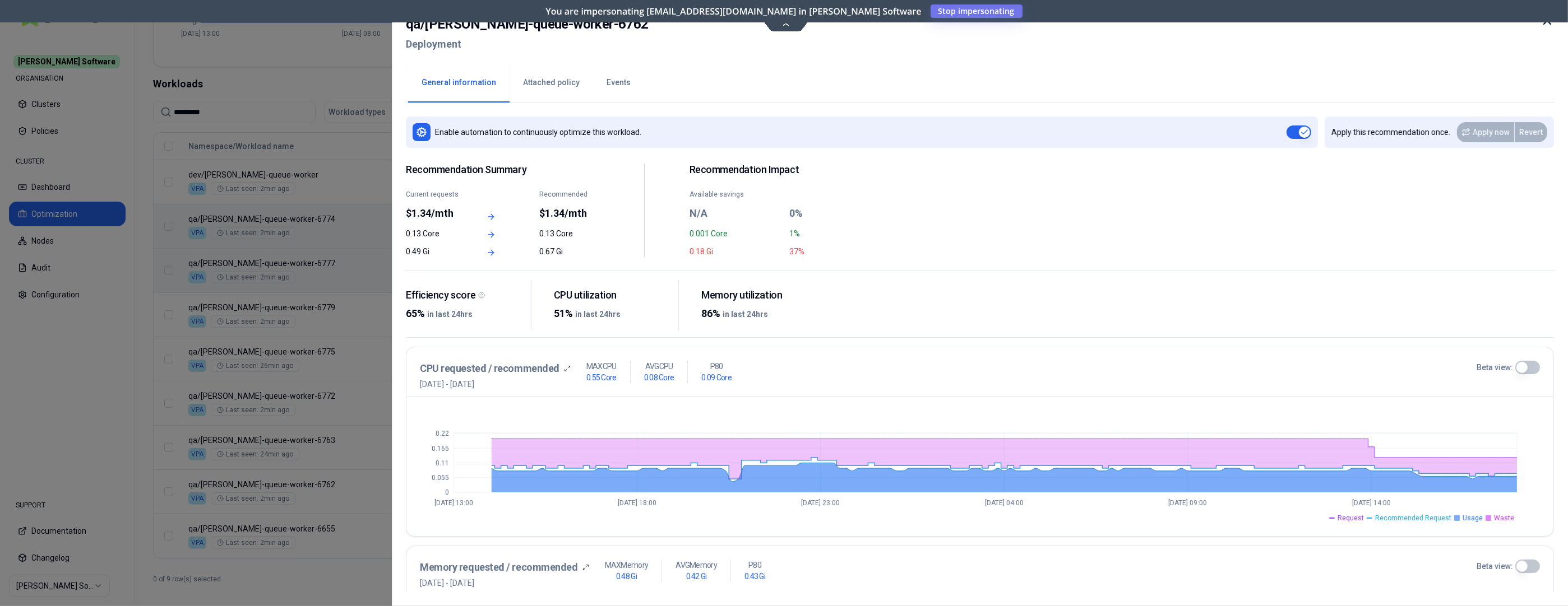
click at [1404, 22] on icon at bounding box center [1548, 21] width 7 height 7
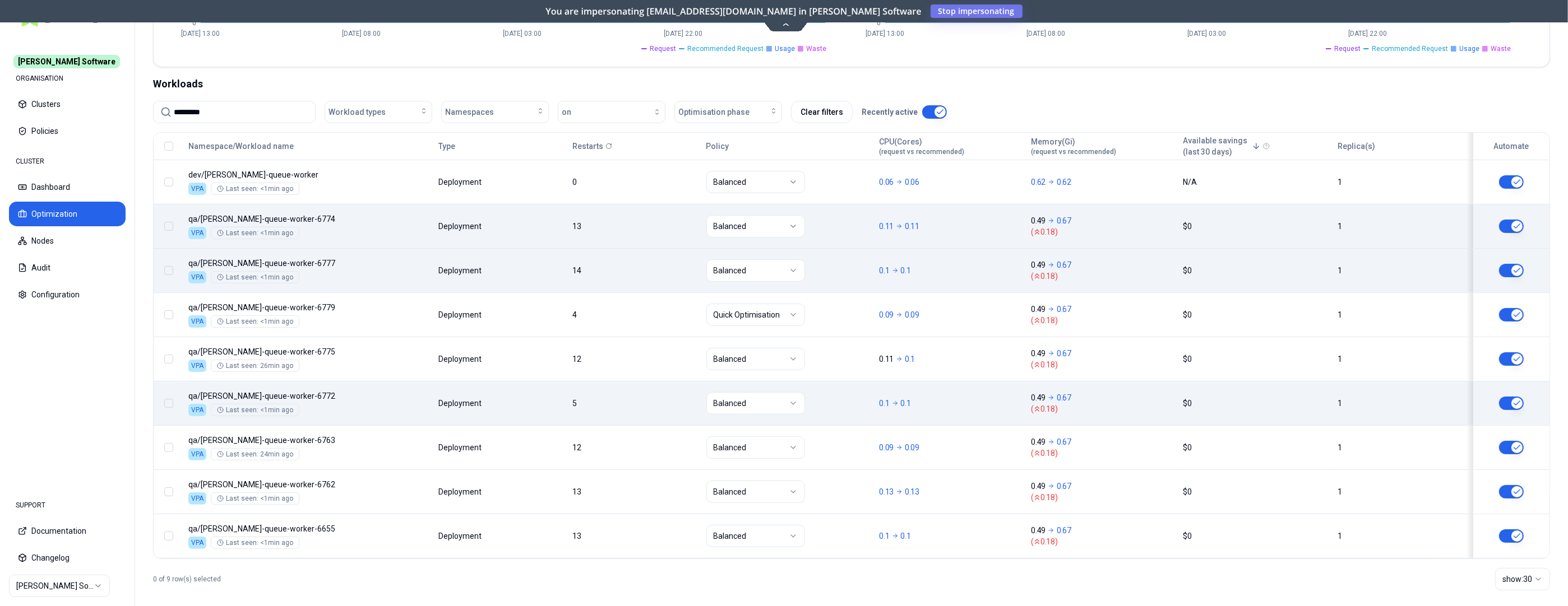
scroll to position [289, 0]
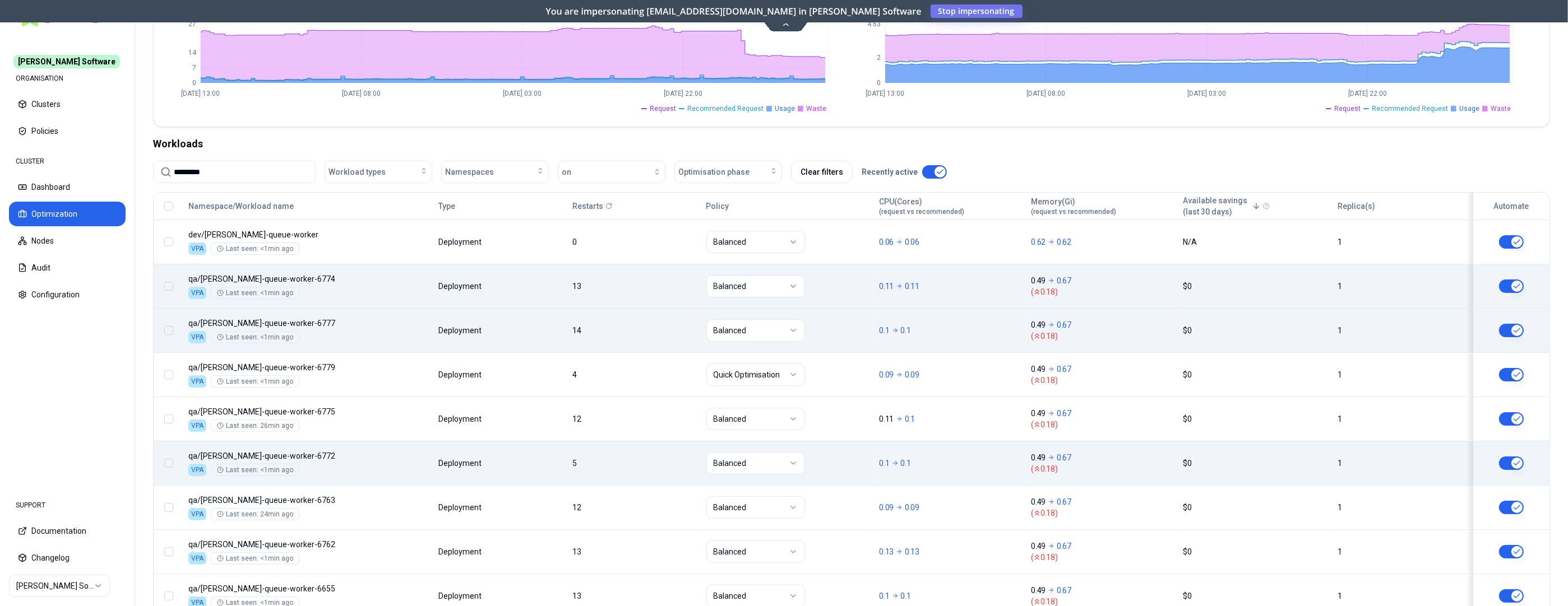
click at [575, 471] on div "Namespace/Workload name Type Restarts Policy CPU(Cores) (request vs recommended…" at bounding box center [851, 405] width 1396 height 426
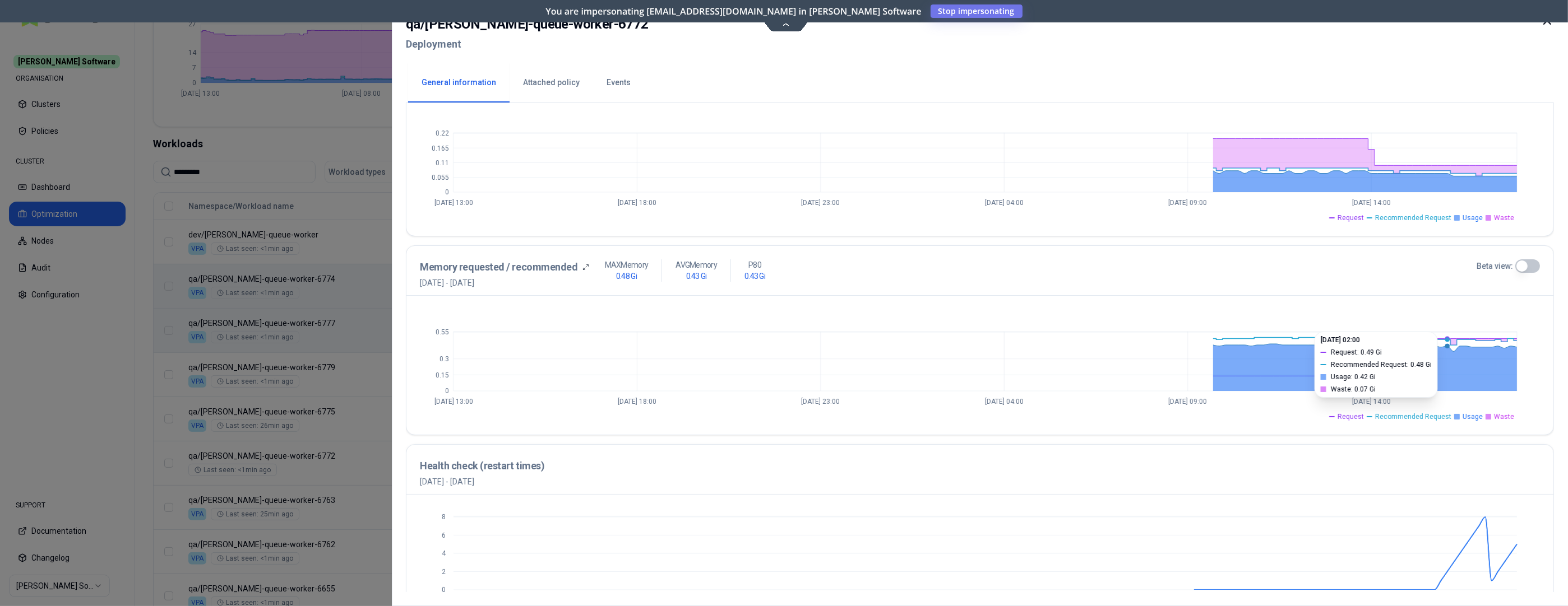
scroll to position [342, 0]
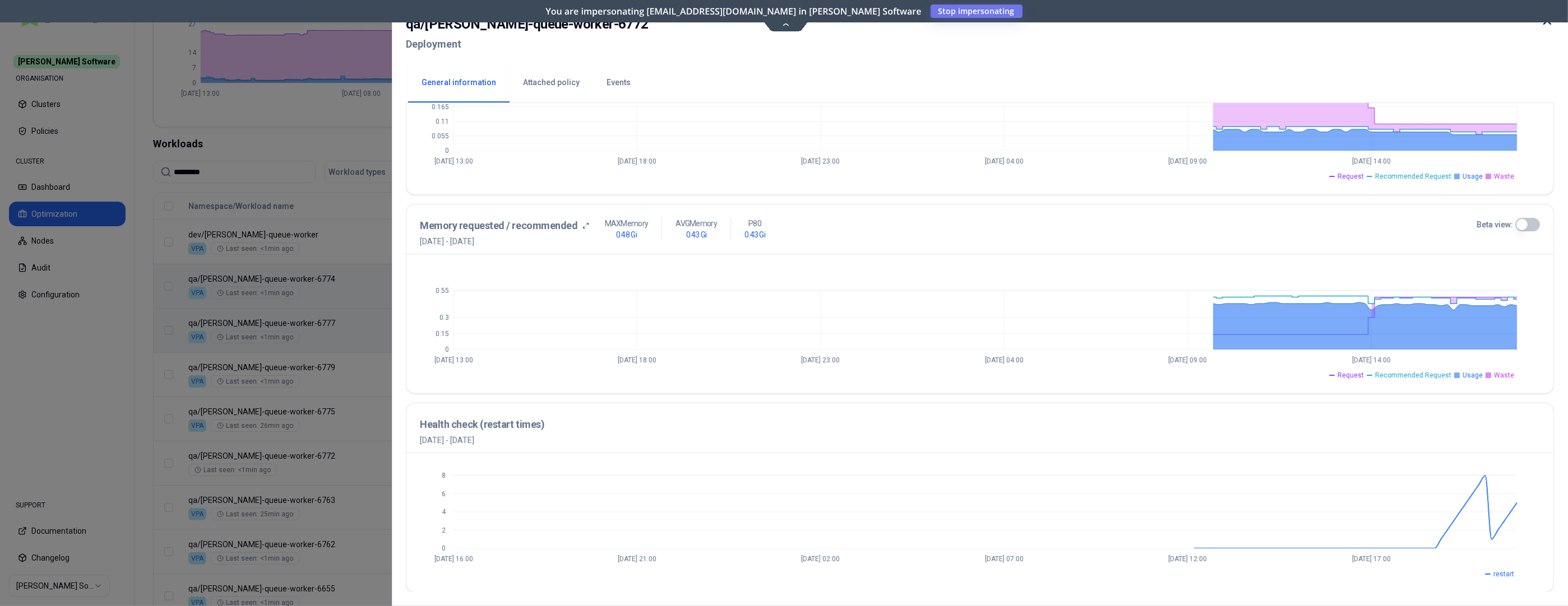
click at [1404, 26] on icon at bounding box center [1548, 21] width 14 height 14
